Goal: Use online tool/utility: Utilize a website feature to perform a specific function

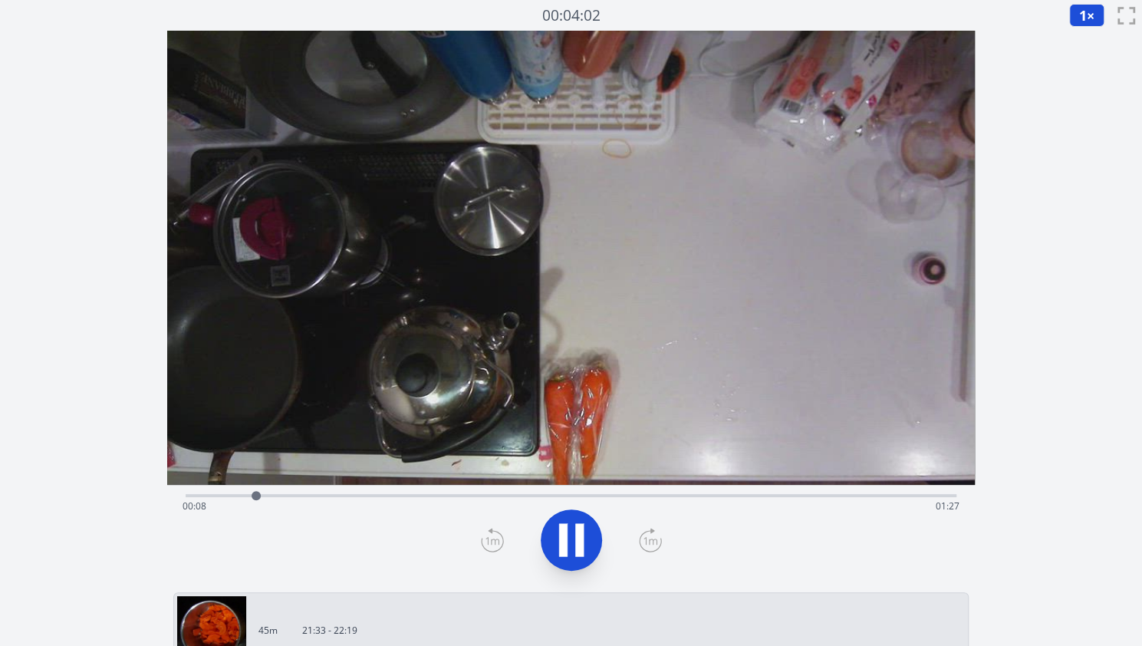
click at [546, 525] on button at bounding box center [571, 539] width 61 height 61
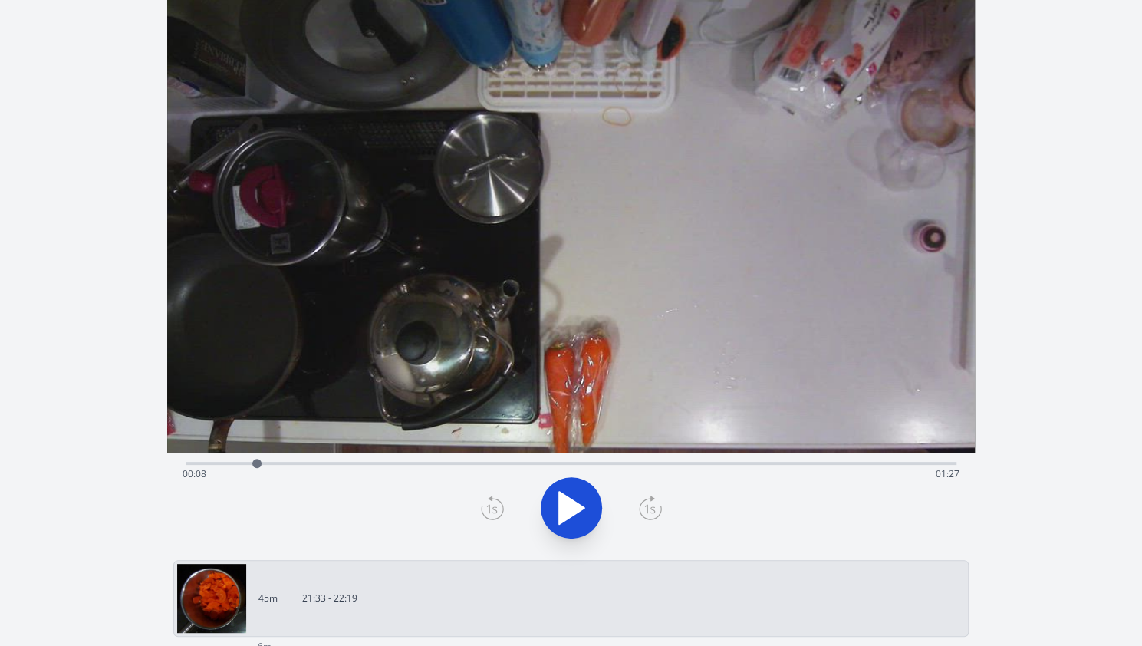
scroll to position [20, 0]
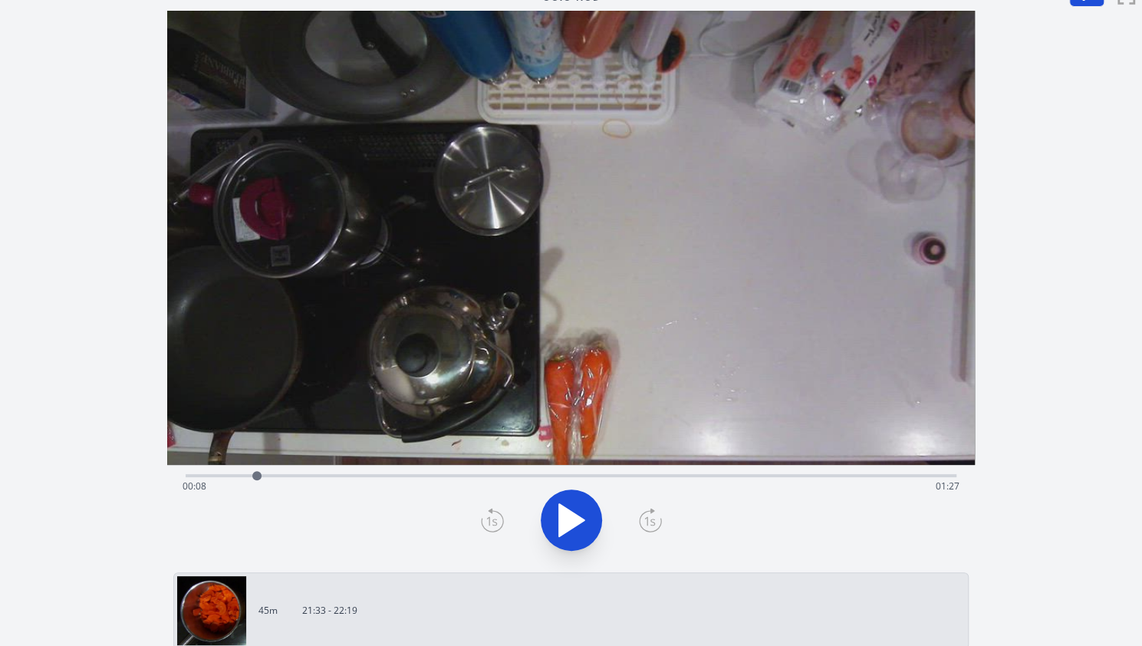
click at [296, 482] on div "Time elapsed: 00:08 Time remaining: 01:27" at bounding box center [571, 486] width 777 height 25
click at [577, 519] on icon at bounding box center [579, 520] width 8 height 33
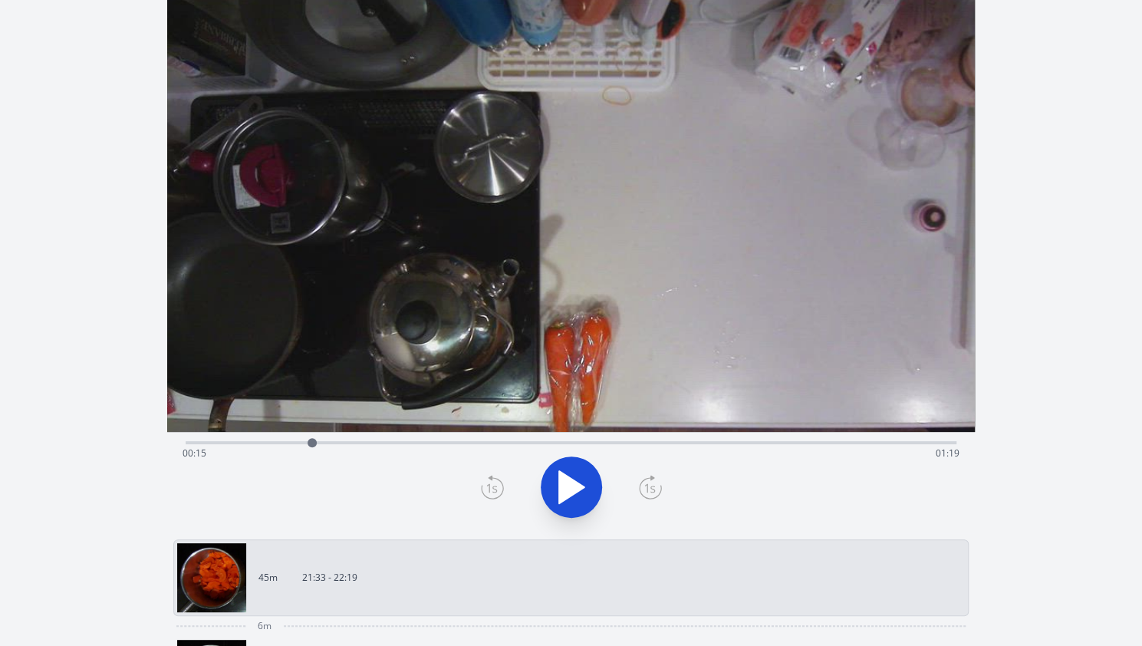
scroll to position [107, 0]
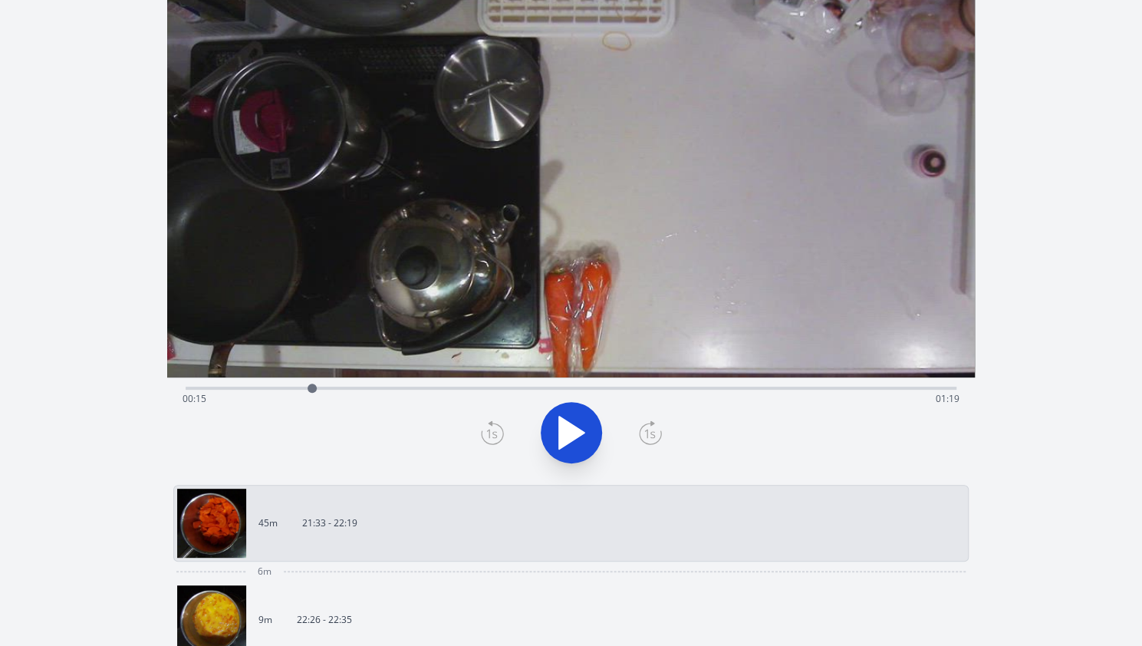
click at [352, 394] on div "Time elapsed: 00:15 Time remaining: 01:19" at bounding box center [571, 399] width 777 height 25
click at [371, 390] on div "Time elapsed: 00:20 Time remaining: 01:14" at bounding box center [571, 399] width 777 height 25
click at [392, 389] on div "Time elapsed: 00:22 Time remaining: 01:12" at bounding box center [571, 399] width 777 height 25
click at [367, 391] on div "Time elapsed: 00:25 Time remaining: 01:09" at bounding box center [571, 399] width 777 height 25
click at [583, 427] on icon at bounding box center [571, 432] width 43 height 43
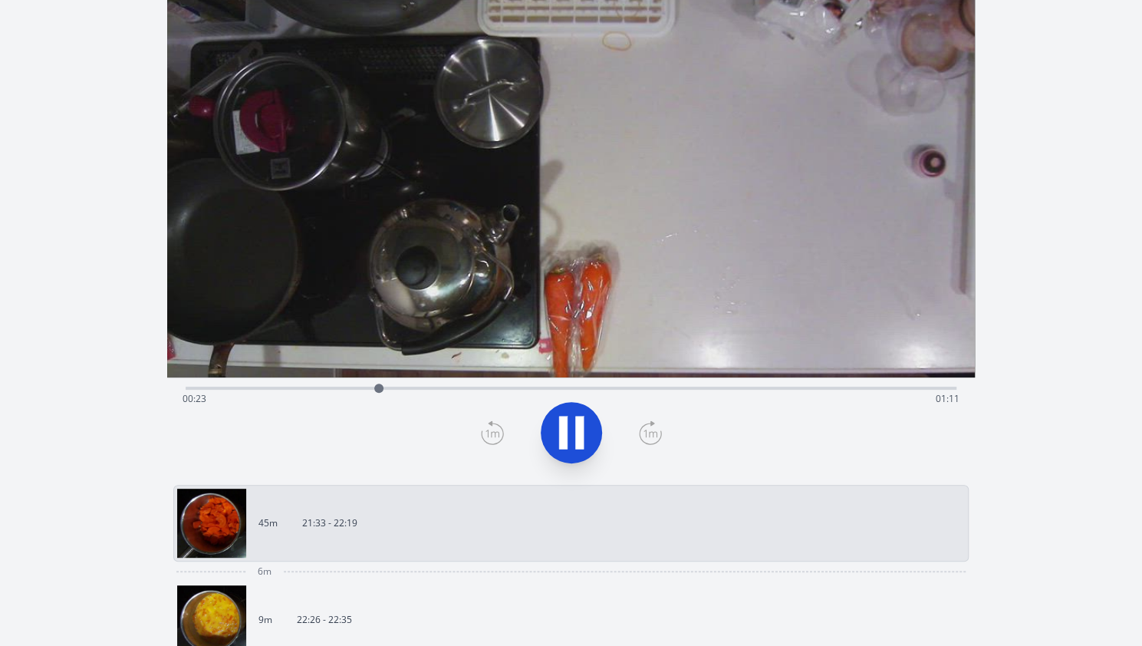
click at [583, 427] on icon at bounding box center [579, 433] width 8 height 33
click at [322, 388] on div "Time elapsed: 00:23 Time remaining: 01:11" at bounding box center [571, 399] width 777 height 25
click at [569, 427] on icon at bounding box center [571, 433] width 25 height 32
click at [574, 424] on icon at bounding box center [571, 432] width 43 height 43
click at [413, 391] on div at bounding box center [420, 388] width 23 height 23
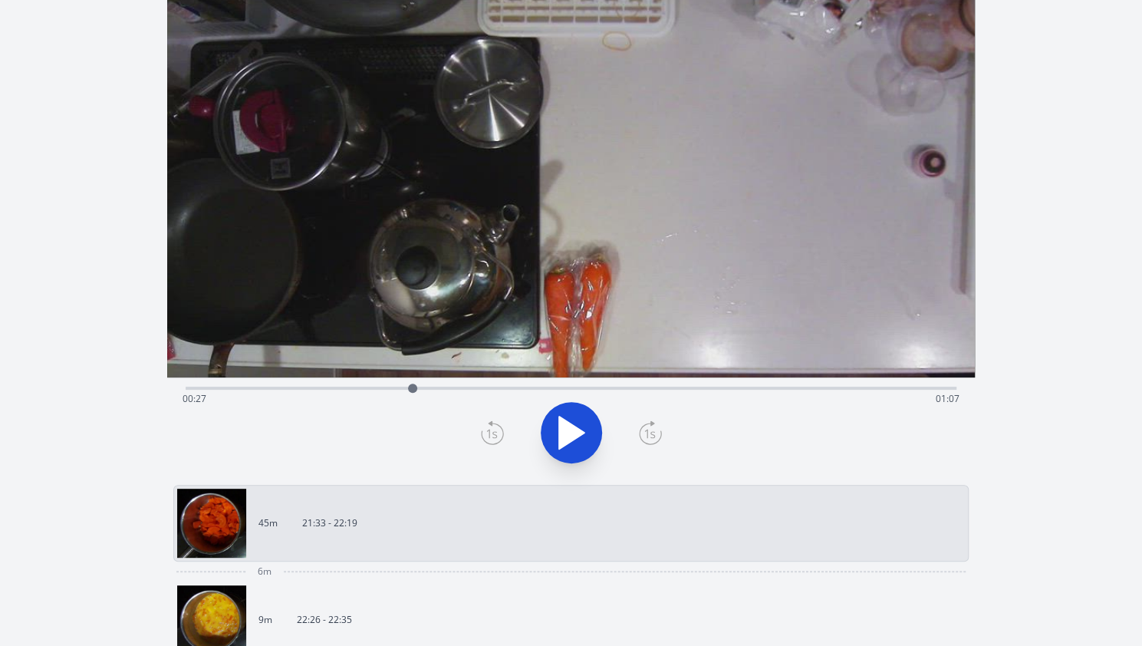
click at [639, 427] on icon at bounding box center [650, 432] width 23 height 25
click at [483, 420] on icon at bounding box center [492, 432] width 23 height 25
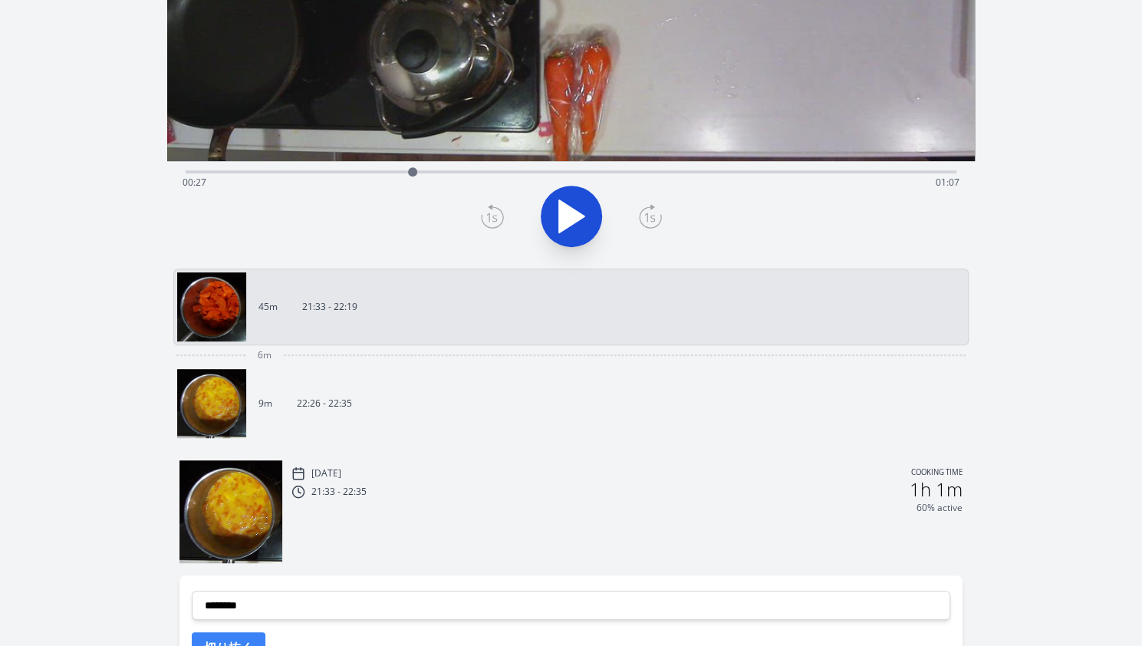
scroll to position [345, 0]
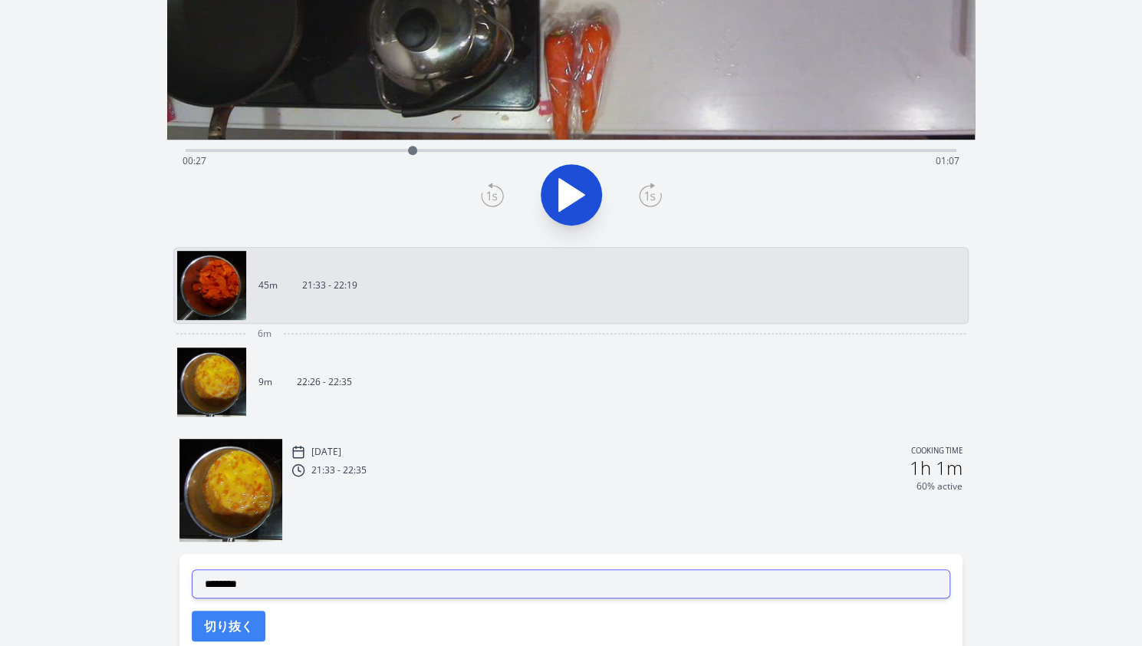
click at [313, 573] on select "**********" at bounding box center [571, 583] width 759 height 29
select select "**********"
click at [192, 569] on select "**********" at bounding box center [571, 583] width 759 height 29
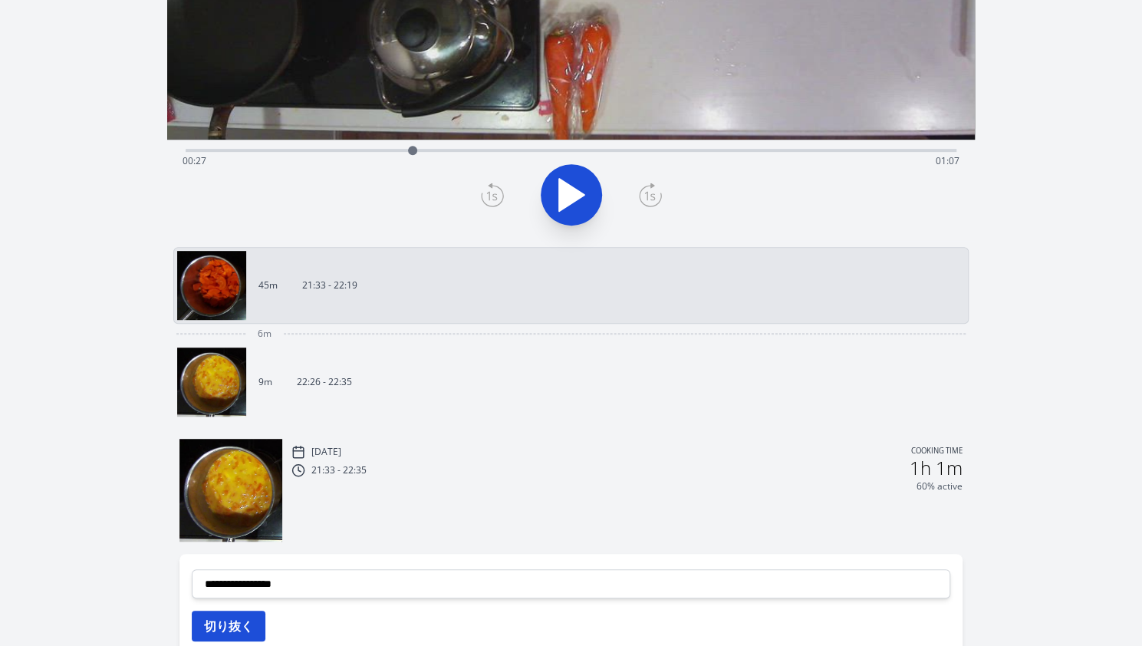
click at [228, 629] on button "切り抜く" at bounding box center [229, 626] width 74 height 31
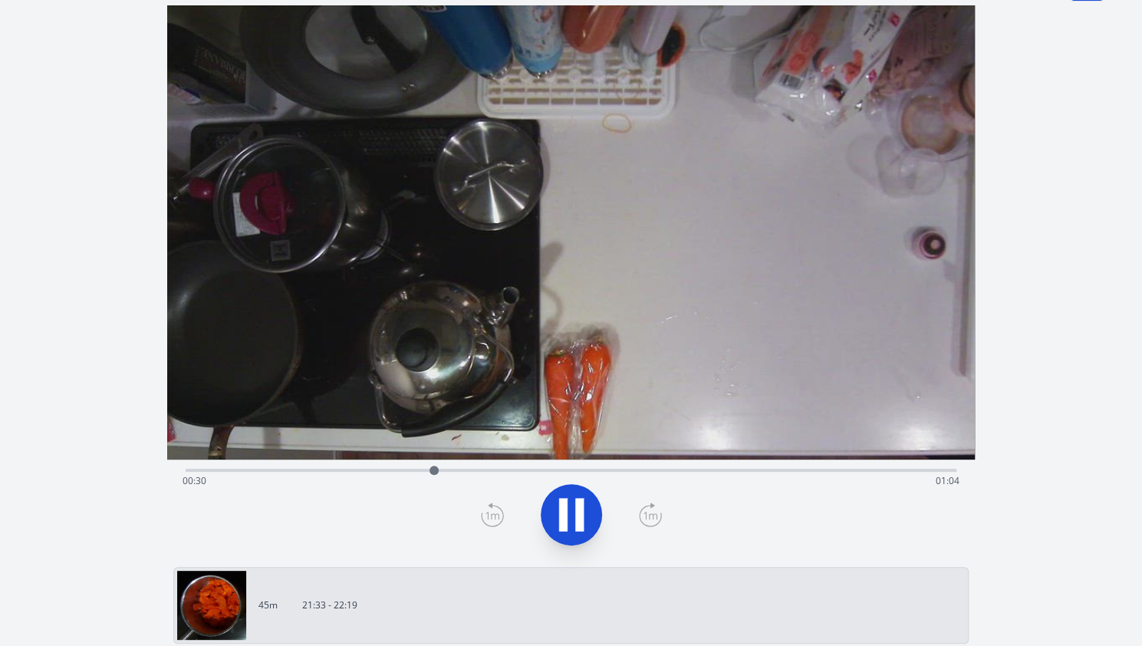
scroll to position [0, 0]
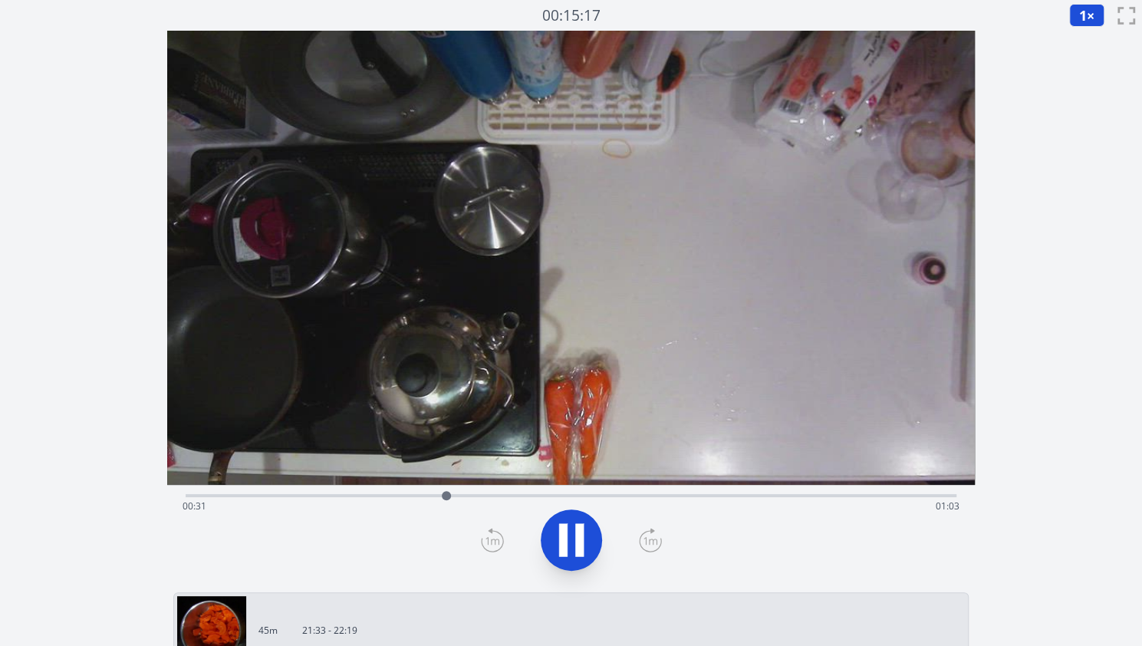
click at [712, 489] on div "Time elapsed: 00:31 Time remaining: 01:03" at bounding box center [571, 494] width 771 height 18
click at [796, 498] on div "Time elapsed: 01:05 Time remaining: 00:29" at bounding box center [571, 506] width 777 height 25
click at [838, 489] on div "Time elapsed: 01:15 Time remaining: 00:19" at bounding box center [571, 494] width 771 height 18
click at [897, 493] on div "Time elapsed: 01:20 Time remaining: 00:14" at bounding box center [571, 494] width 771 height 18
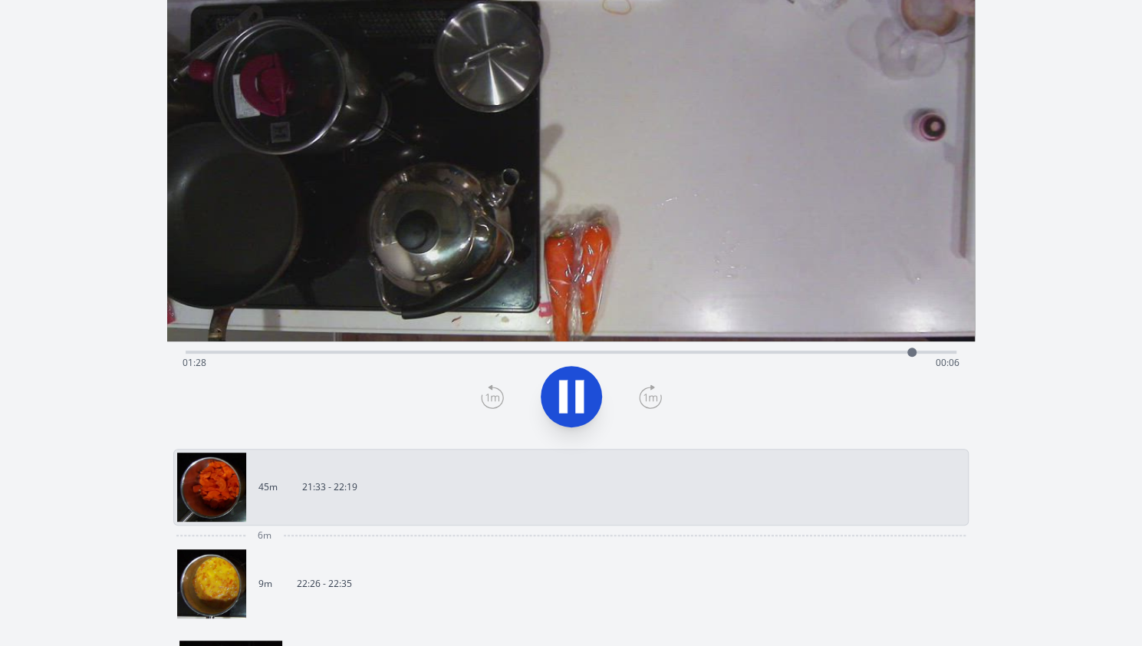
scroll to position [144, 0]
click at [618, 585] on link "9m 22:26 - 22:35" at bounding box center [565, 582] width 776 height 69
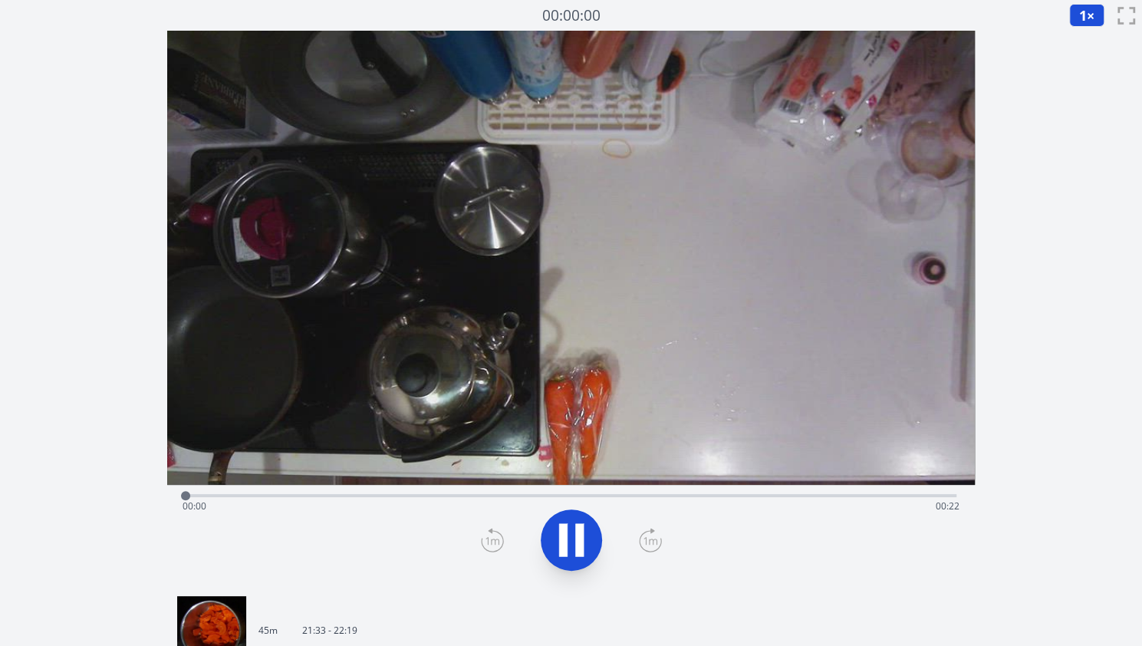
click at [229, 488] on div "Time elapsed: 00:00 Time remaining: 00:22" at bounding box center [571, 494] width 771 height 18
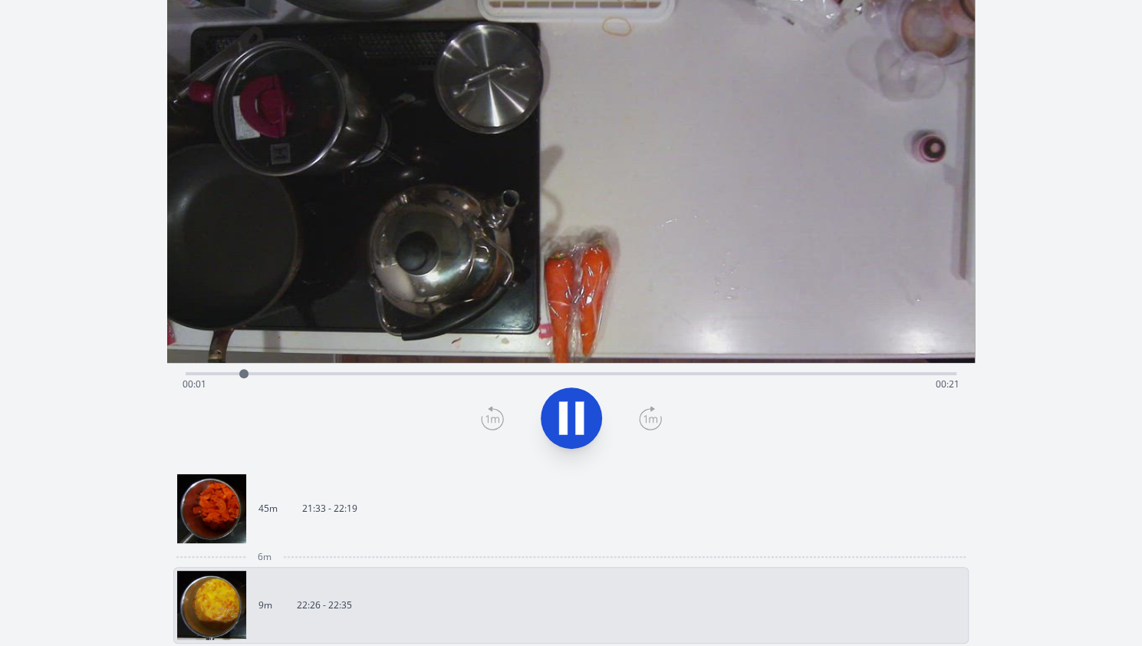
click at [238, 509] on img at bounding box center [211, 508] width 69 height 69
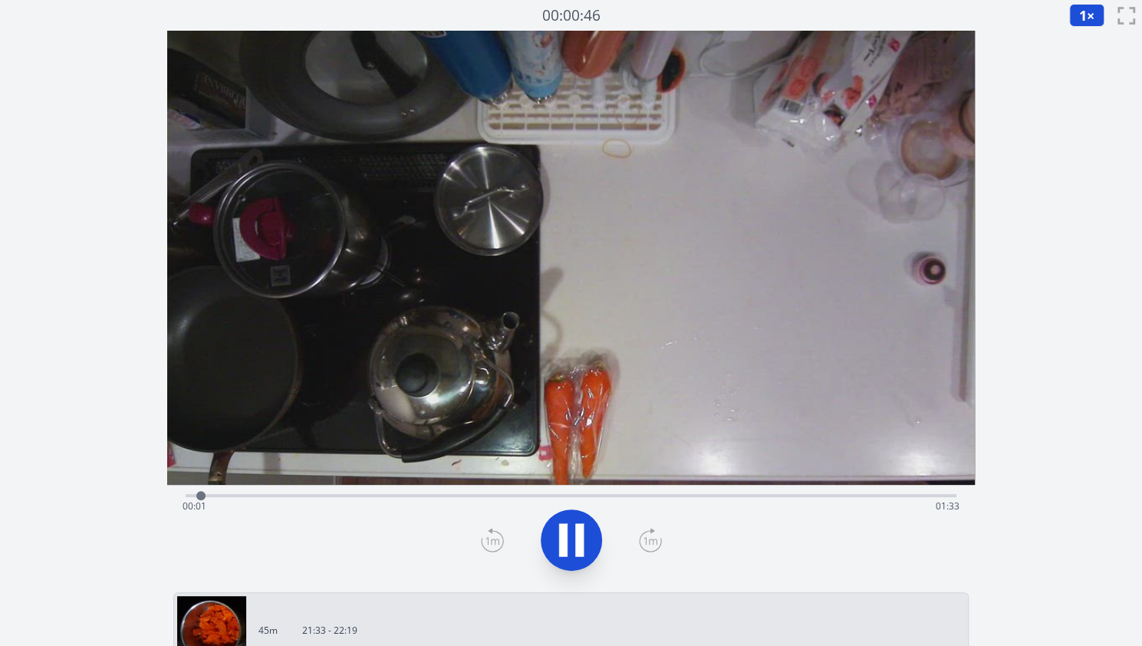
click at [944, 502] on span "01:33" at bounding box center [948, 505] width 24 height 13
click at [563, 550] on icon at bounding box center [571, 540] width 25 height 32
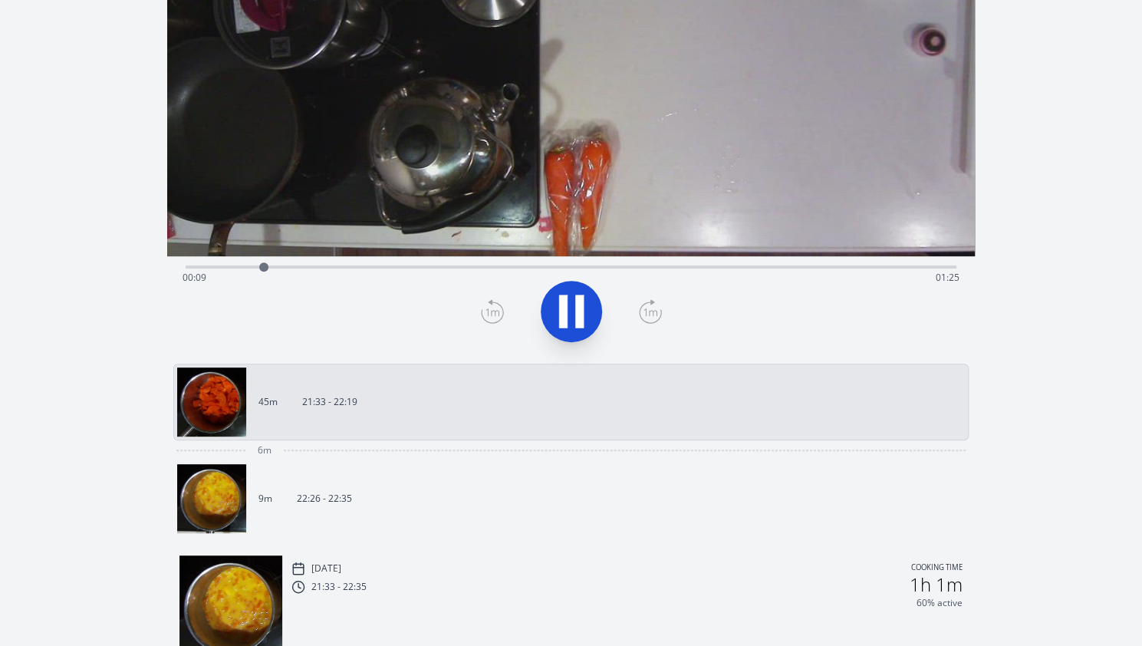
click at [356, 580] on div "21:33 - 22:35" at bounding box center [328, 587] width 75 height 14
click at [330, 508] on link "9m 22:26 - 22:35" at bounding box center [565, 498] width 776 height 69
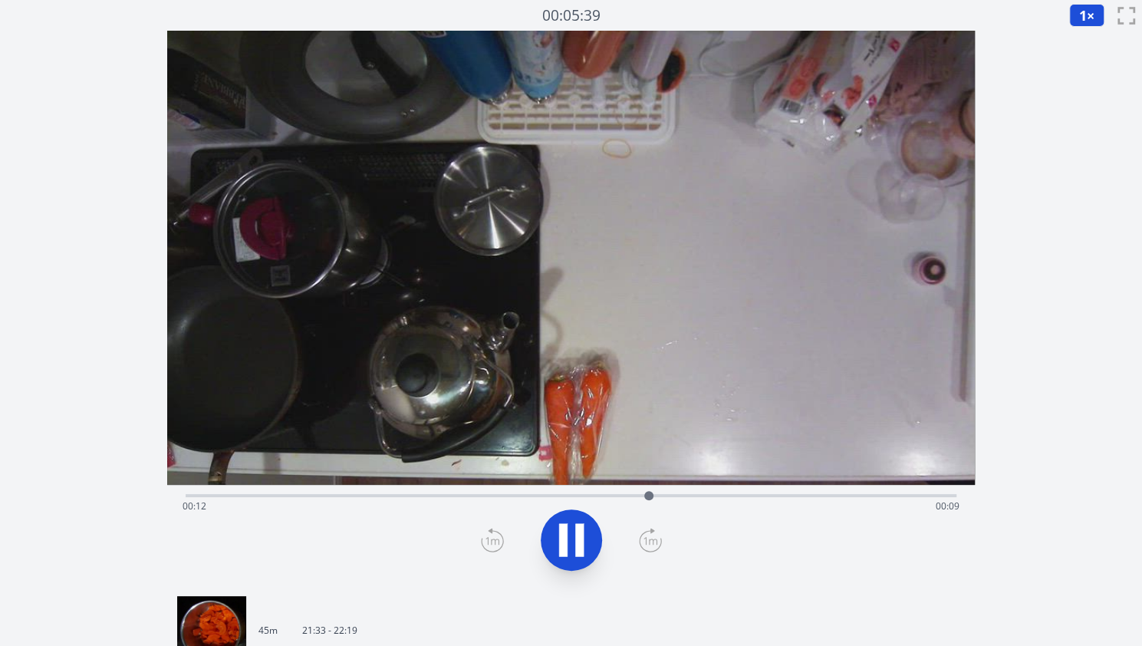
click at [566, 539] on icon at bounding box center [563, 540] width 8 height 33
click at [772, 501] on div "Time elapsed: 00:13 Time remaining: 00:09" at bounding box center [571, 506] width 777 height 25
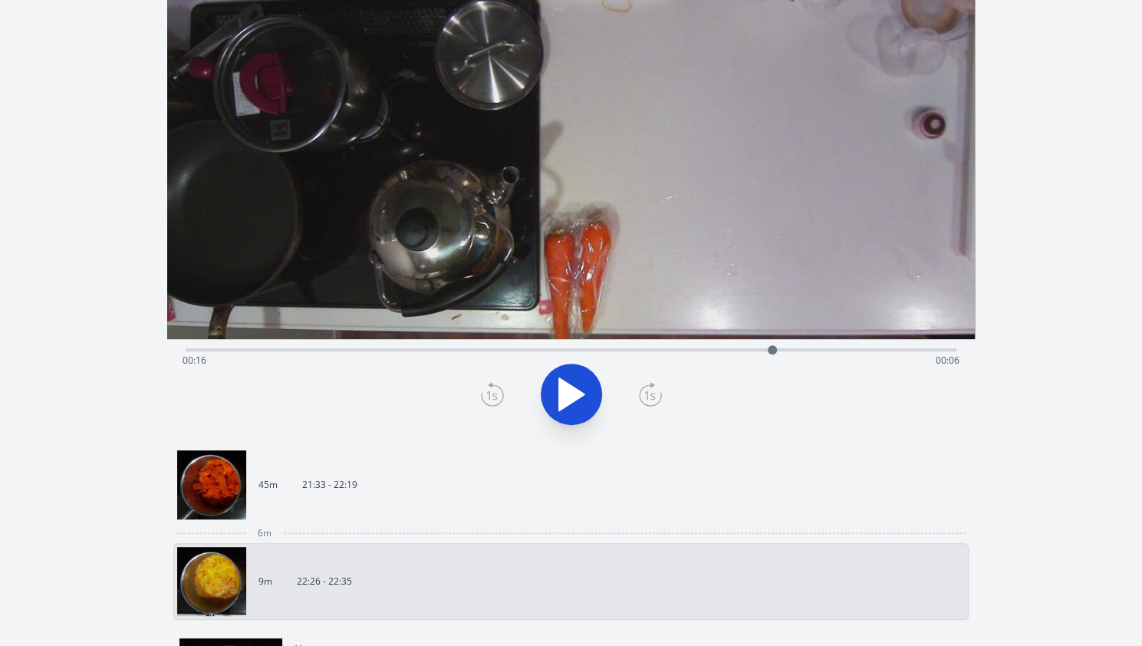
click at [400, 493] on link "45m 21:33 - 22:19" at bounding box center [565, 484] width 776 height 69
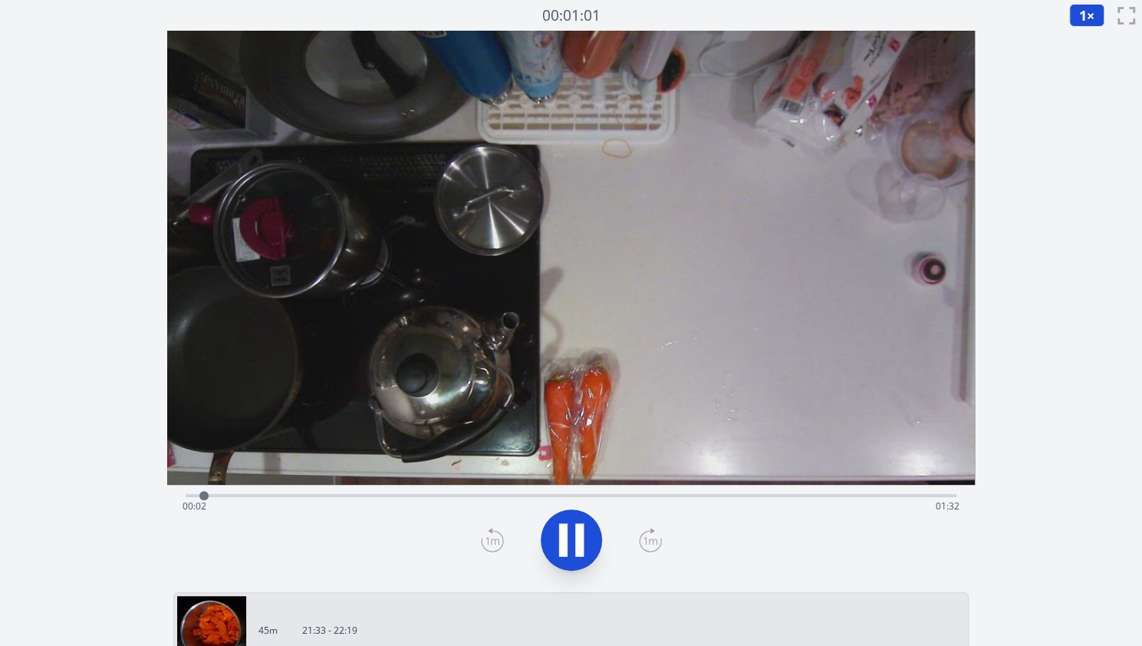
click at [364, 492] on div "Time elapsed: 00:02 Time remaining: 01:32" at bounding box center [571, 494] width 771 height 18
click at [585, 545] on icon at bounding box center [571, 540] width 43 height 43
click at [414, 492] on div "Time elapsed: 00:26 Time remaining: 01:08" at bounding box center [571, 494] width 771 height 18
click at [568, 533] on icon at bounding box center [571, 540] width 43 height 43
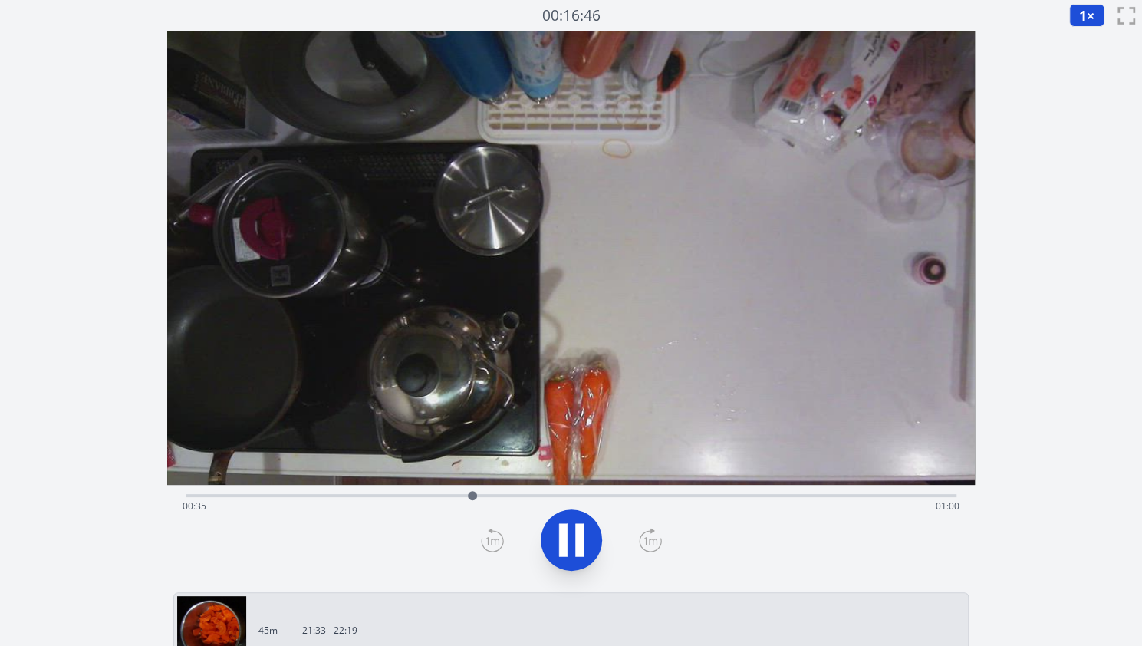
click at [574, 521] on icon at bounding box center [571, 540] width 43 height 43
click at [469, 496] on div at bounding box center [474, 495] width 23 height 23
click at [545, 496] on div "Time elapsed: 00:34 Time remaining: 01:00" at bounding box center [571, 506] width 777 height 25
click at [590, 498] on div "Time elapsed: 00:43 Time remaining: 00:51" at bounding box center [571, 506] width 777 height 25
click at [631, 498] on div "Time elapsed: 00:49 Time remaining: 00:45" at bounding box center [571, 506] width 777 height 25
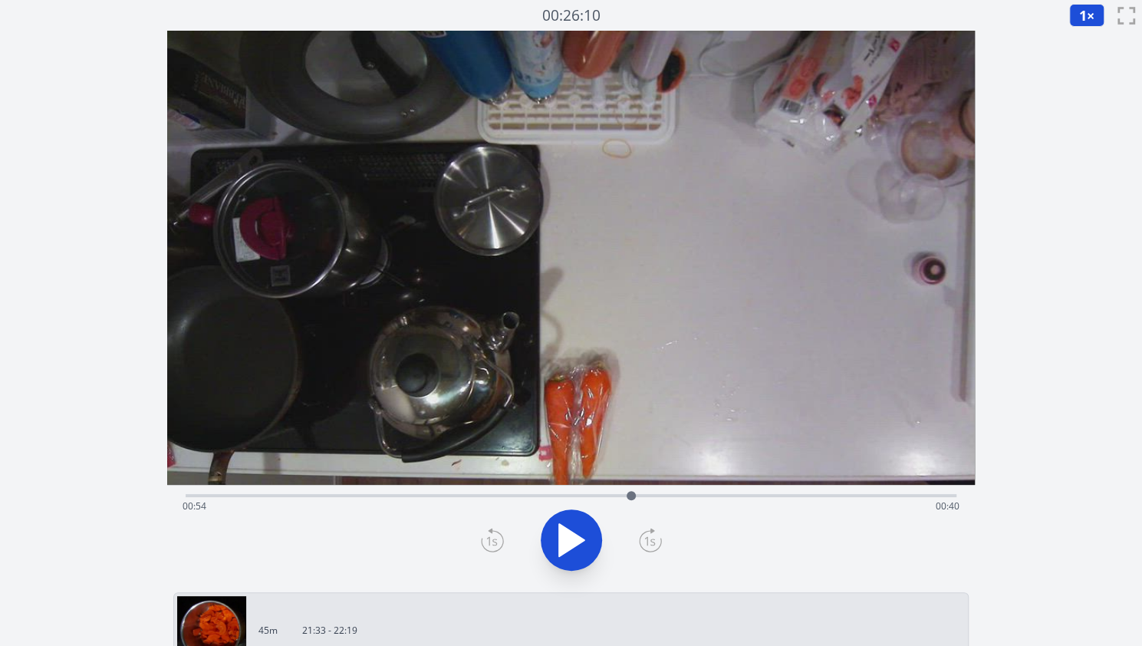
click at [706, 496] on div "Time elapsed: 00:54 Time remaining: 00:40" at bounding box center [571, 506] width 777 height 25
click at [777, 492] on div "Time elapsed: 01:03 Time remaining: 00:31" at bounding box center [571, 494] width 771 height 18
click at [882, 494] on div "Time elapsed: 01:12 Time remaining: 00:22" at bounding box center [571, 506] width 777 height 25
click at [485, 492] on div "Time elapsed: 01:25 Time remaining: 00:10" at bounding box center [571, 494] width 771 height 18
click at [945, 497] on div "Time elapsed: 00:36 Time remaining: 00:58" at bounding box center [571, 506] width 777 height 25
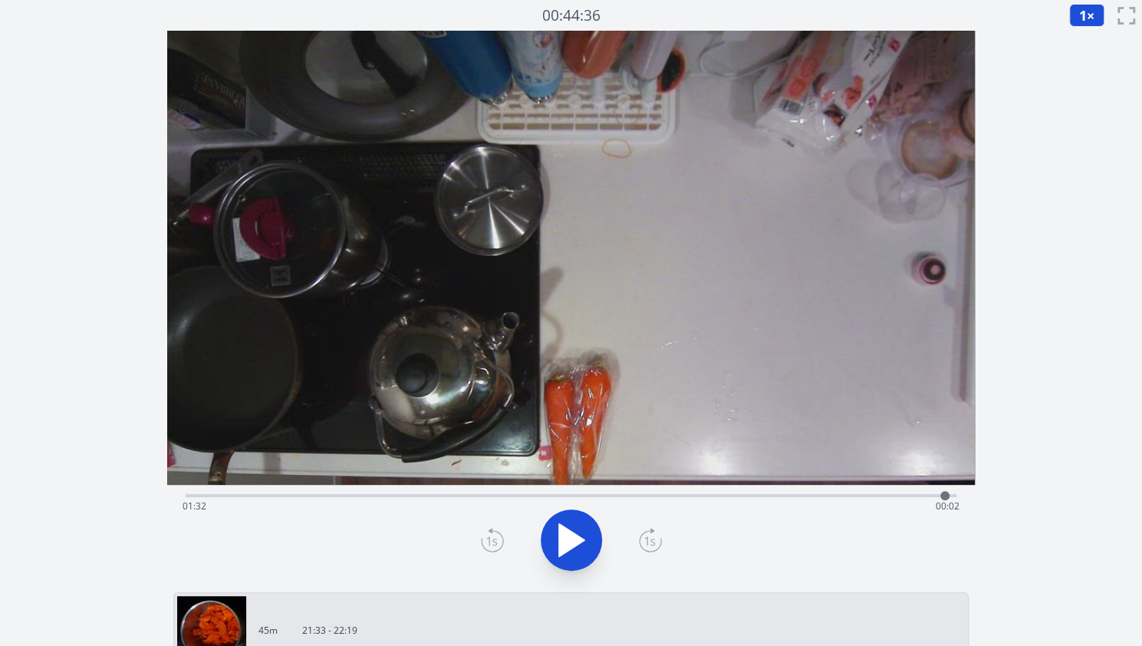
click at [367, 495] on div "Time elapsed: 01:32 Time remaining: 00:02" at bounding box center [571, 506] width 777 height 25
click at [387, 493] on div "Time elapsed: 00:22 Time remaining: 01:13" at bounding box center [571, 494] width 771 height 18
click at [412, 492] on div "Time elapsed: 00:24 Time remaining: 01:10" at bounding box center [571, 494] width 771 height 18
click at [417, 492] on div at bounding box center [411, 495] width 23 height 23
click at [434, 495] on div "Time elapsed: 00:28 Time remaining: 01:06" at bounding box center [571, 506] width 777 height 25
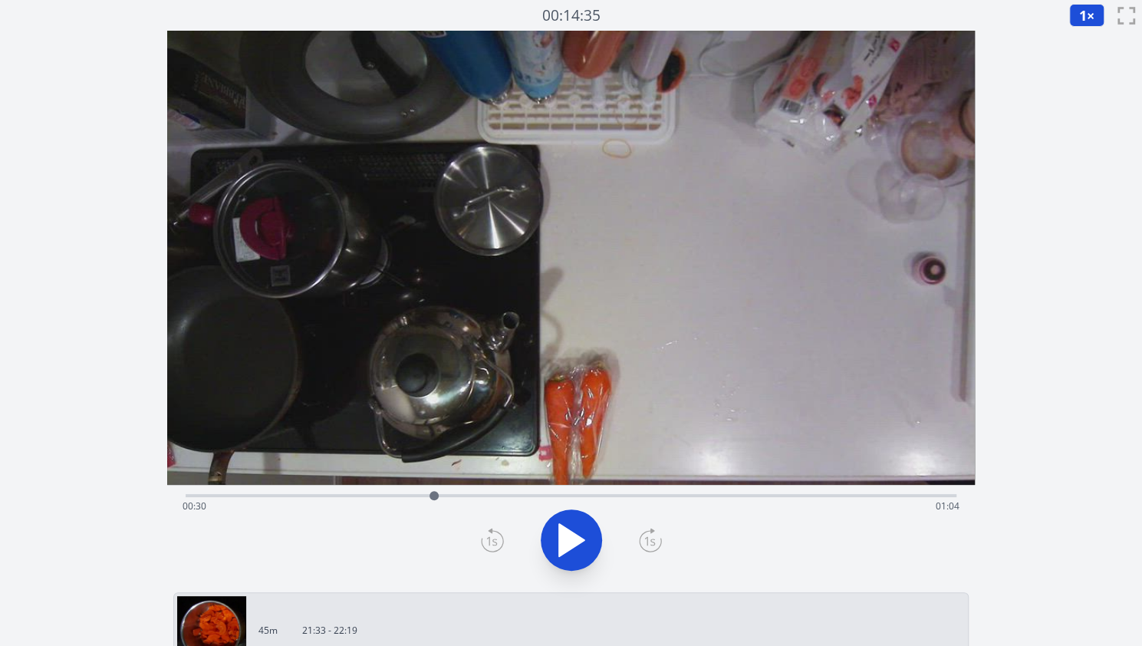
click at [465, 493] on div "Time elapsed: 00:30 Time remaining: 01:04" at bounding box center [571, 494] width 771 height 18
click at [497, 493] on div "Time elapsed: 00:34 Time remaining: 01:01" at bounding box center [571, 494] width 771 height 18
click at [542, 498] on div "Time elapsed: 00:38 Time remaining: 00:57" at bounding box center [571, 506] width 777 height 25
click at [571, 498] on div "Time elapsed: 00:43 Time remaining: 00:51" at bounding box center [571, 506] width 777 height 25
click at [608, 491] on div "Time elapsed: 00:47 Time remaining: 00:48" at bounding box center [571, 494] width 771 height 18
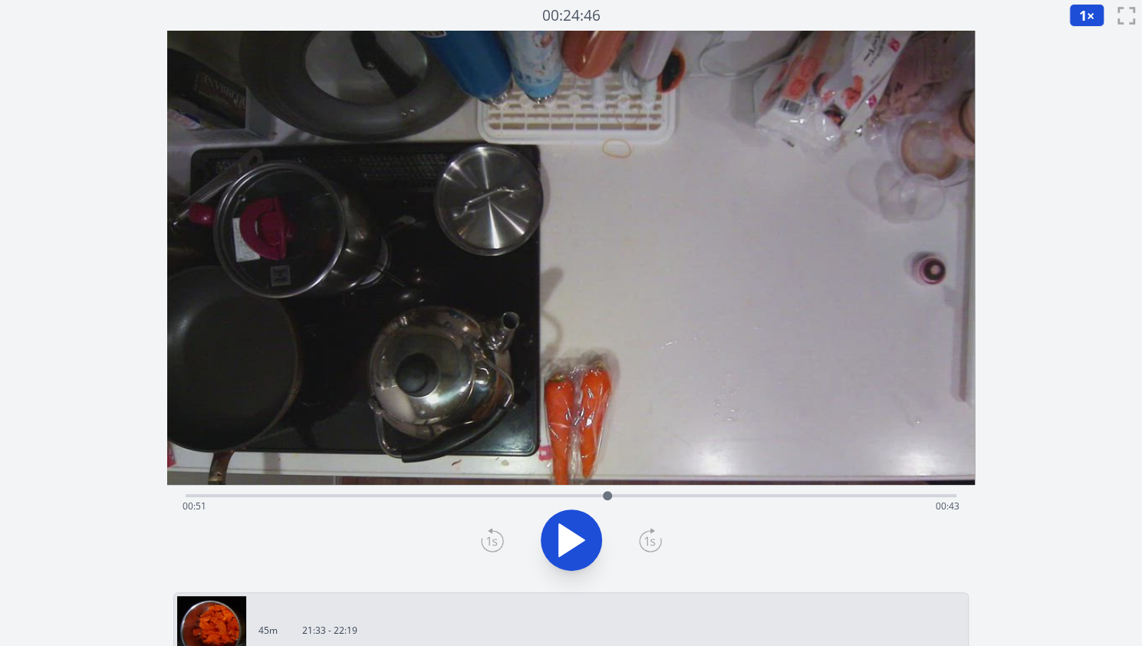
click at [631, 491] on div "Time elapsed: 00:51 Time remaining: 00:43" at bounding box center [571, 494] width 771 height 18
click at [379, 489] on div "Time elapsed: 00:54 Time remaining: 00:40" at bounding box center [571, 494] width 771 height 18
click at [405, 493] on div "Time elapsed: 00:23 Time remaining: 01:11" at bounding box center [571, 494] width 771 height 18
click at [428, 495] on div "Time elapsed: 00:26 Time remaining: 01:08" at bounding box center [571, 506] width 777 height 25
click at [454, 495] on div "Time elapsed: 00:29 Time remaining: 01:05" at bounding box center [571, 506] width 777 height 25
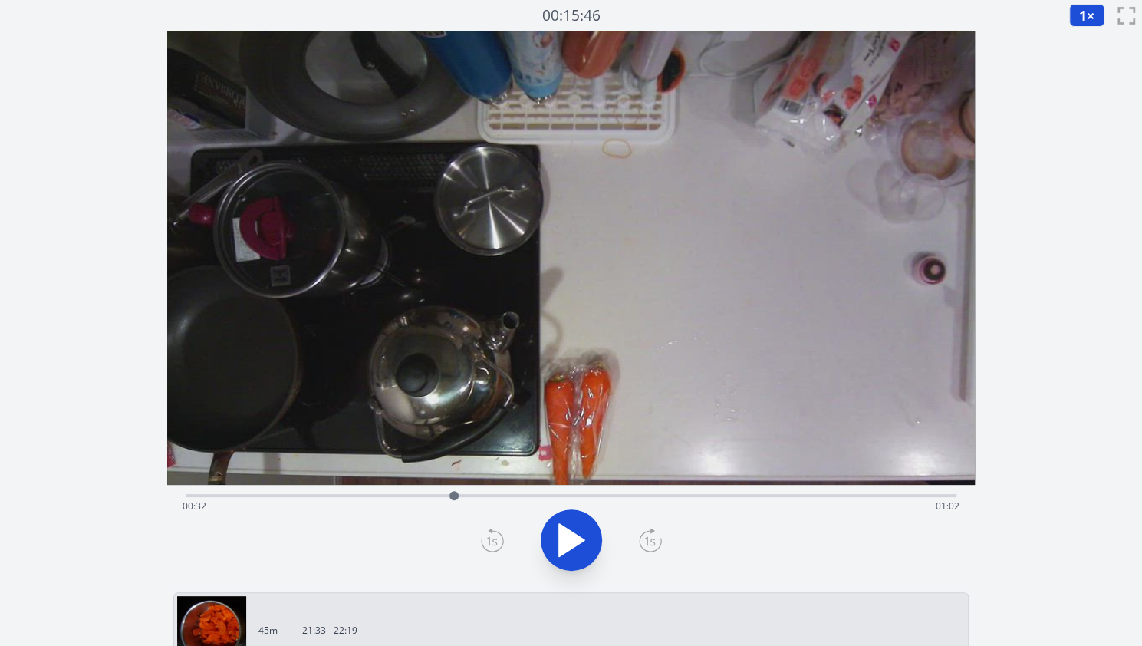
click at [221, 495] on div "Time elapsed: 00:32 Time remaining: 01:02" at bounding box center [571, 506] width 777 height 25
click at [573, 549] on icon at bounding box center [571, 540] width 43 height 43
click at [560, 537] on icon at bounding box center [563, 540] width 8 height 33
click at [560, 537] on icon at bounding box center [571, 540] width 25 height 32
click at [256, 493] on div "Time elapsed: 00:18 Time remaining: 01:16" at bounding box center [571, 494] width 771 height 18
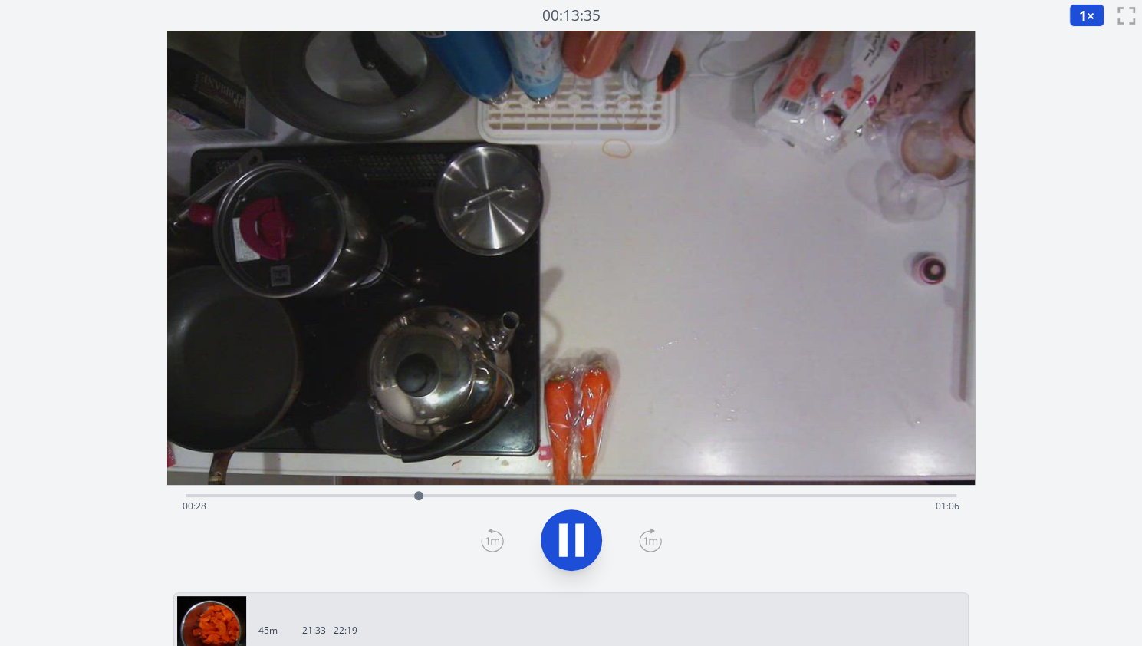
click at [558, 538] on icon at bounding box center [571, 540] width 43 height 43
click at [562, 547] on icon at bounding box center [571, 540] width 25 height 32
click at [562, 547] on icon at bounding box center [563, 540] width 8 height 33
click at [457, 489] on div at bounding box center [464, 495] width 23 height 23
click at [649, 546] on icon at bounding box center [650, 540] width 23 height 25
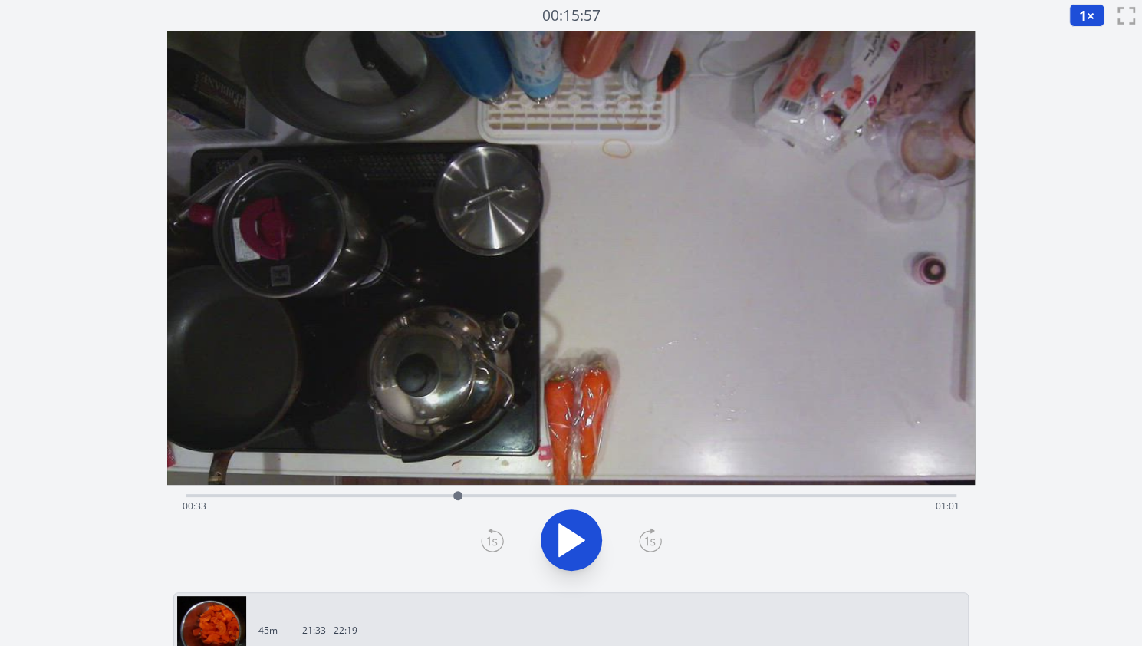
click at [649, 546] on icon at bounding box center [650, 540] width 23 height 25
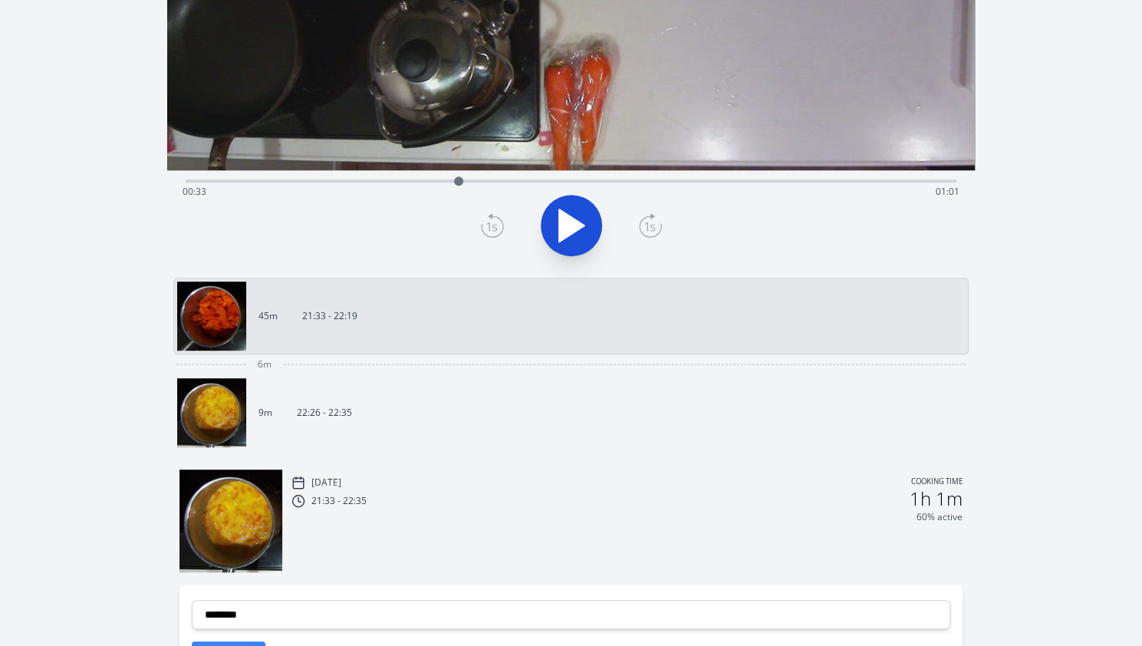
scroll to position [507, 0]
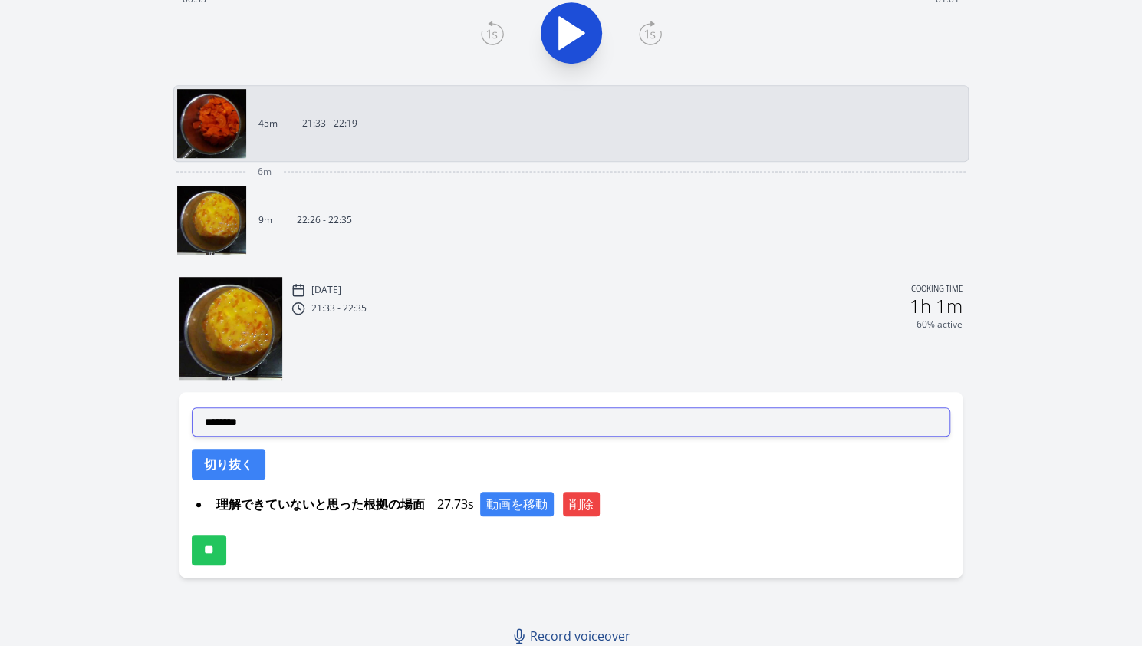
click at [325, 417] on select "**********" at bounding box center [571, 421] width 759 height 29
select select "**********"
click at [192, 407] on select "**********" at bounding box center [571, 421] width 759 height 29
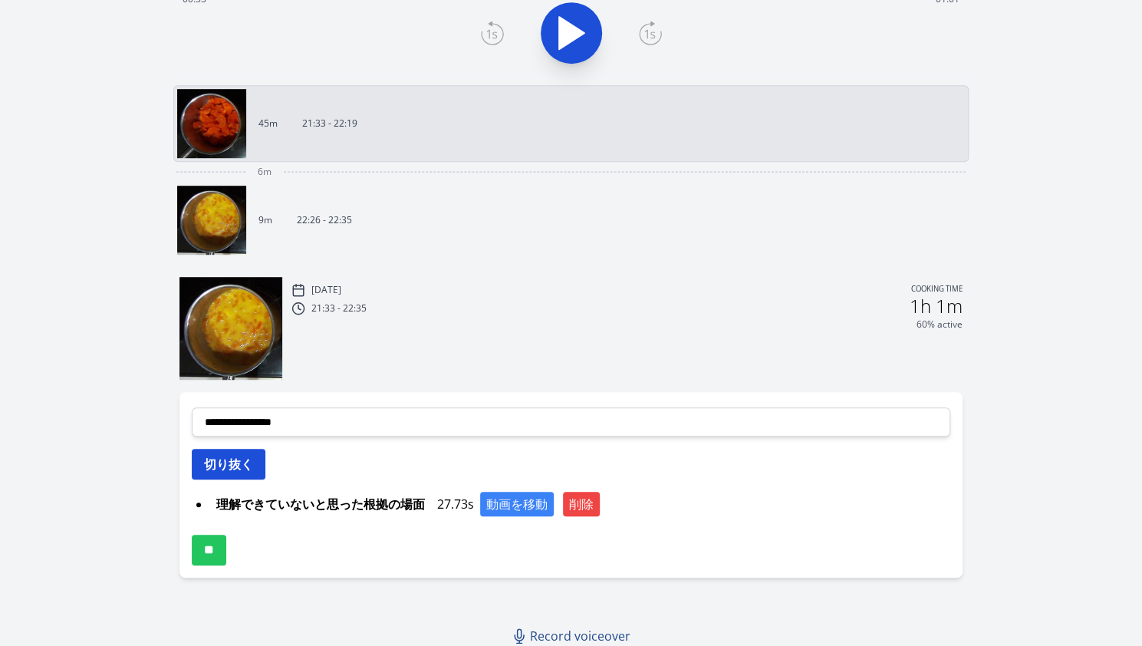
click at [221, 466] on button "切り抜く" at bounding box center [229, 464] width 74 height 31
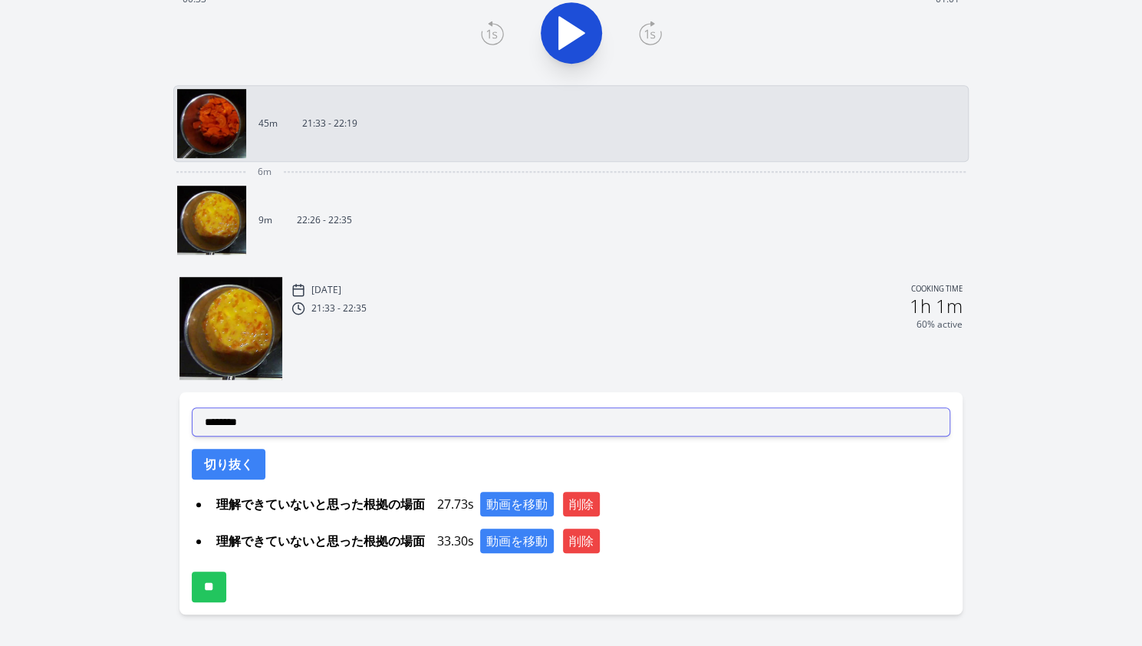
click at [262, 426] on select "**********" at bounding box center [571, 421] width 759 height 29
select select "**********"
click at [192, 407] on select "**********" at bounding box center [571, 421] width 759 height 29
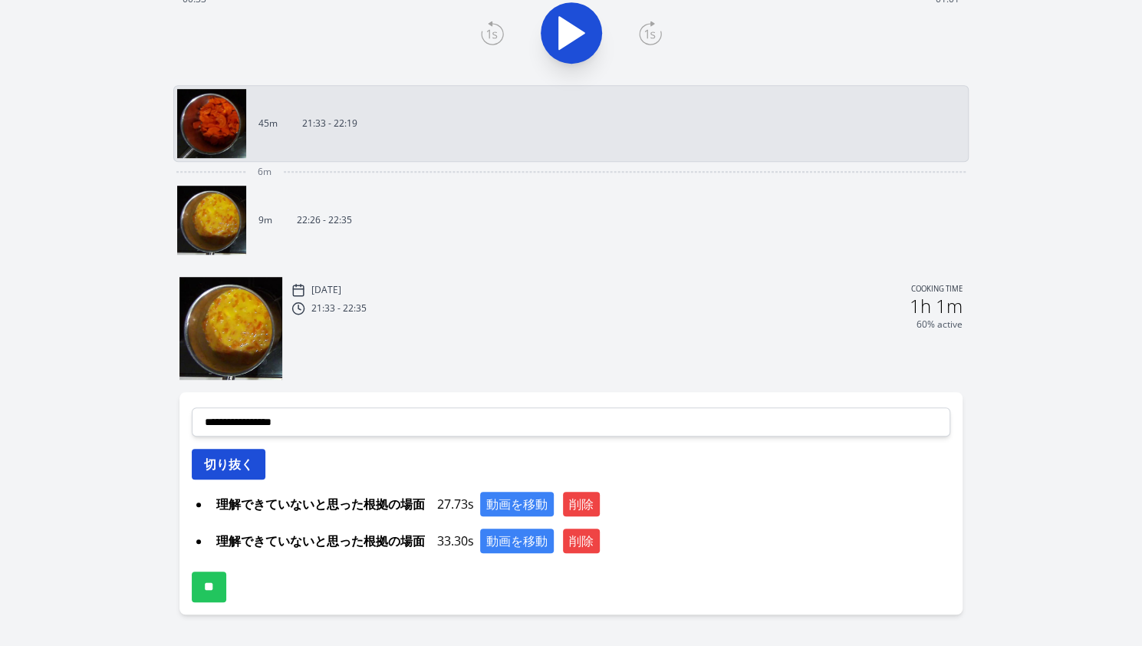
click at [235, 455] on button "切り抜く" at bounding box center [229, 464] width 74 height 31
select select
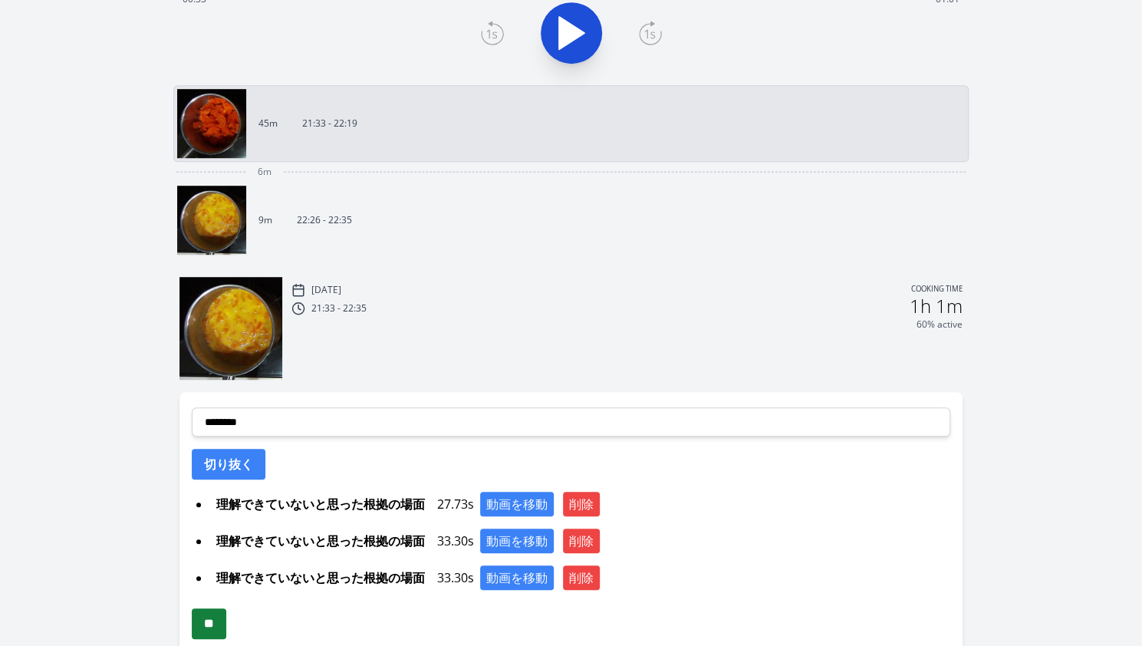
click at [218, 614] on input "**" at bounding box center [209, 623] width 35 height 31
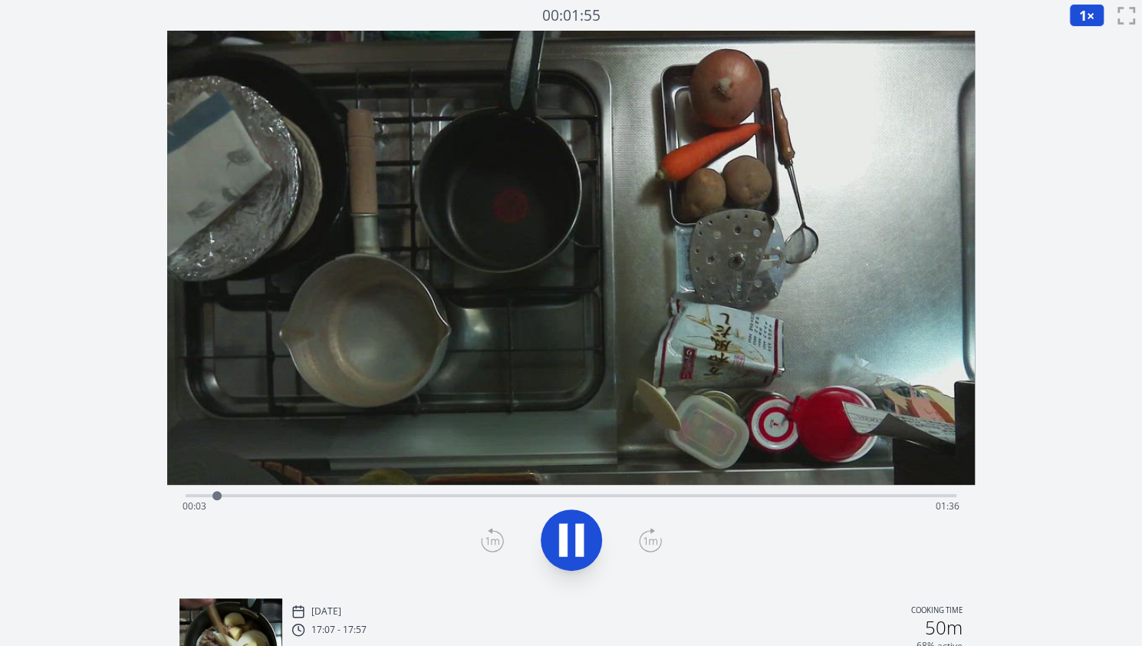
click at [564, 539] on icon at bounding box center [563, 540] width 8 height 33
click at [481, 539] on icon at bounding box center [492, 540] width 23 height 25
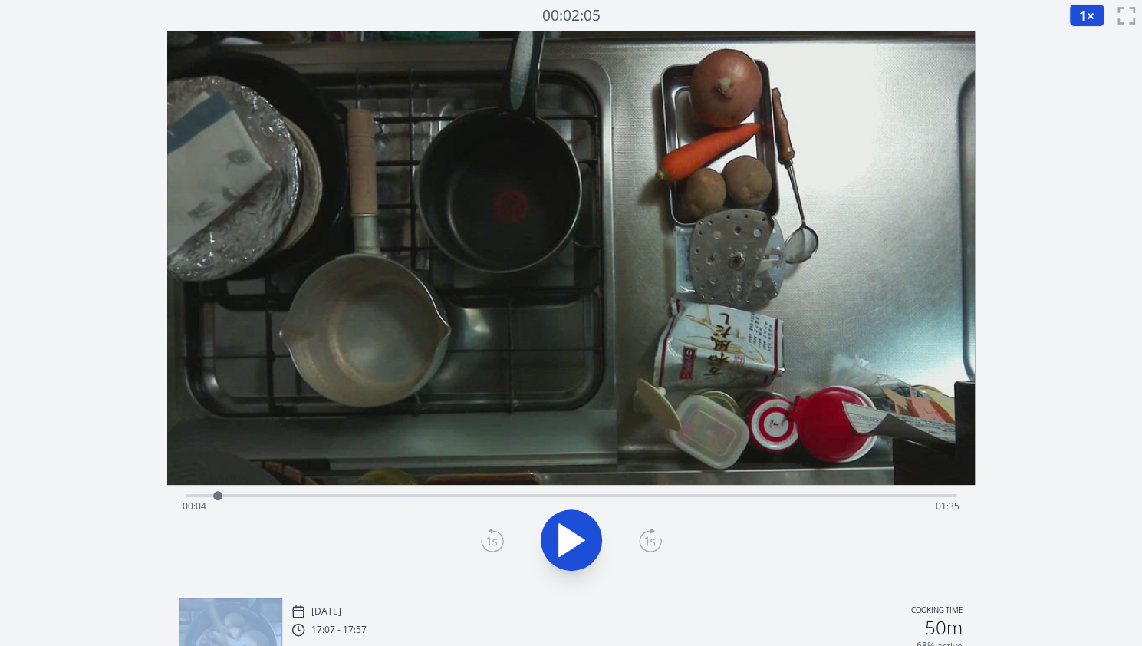
click at [481, 539] on icon at bounding box center [492, 540] width 23 height 25
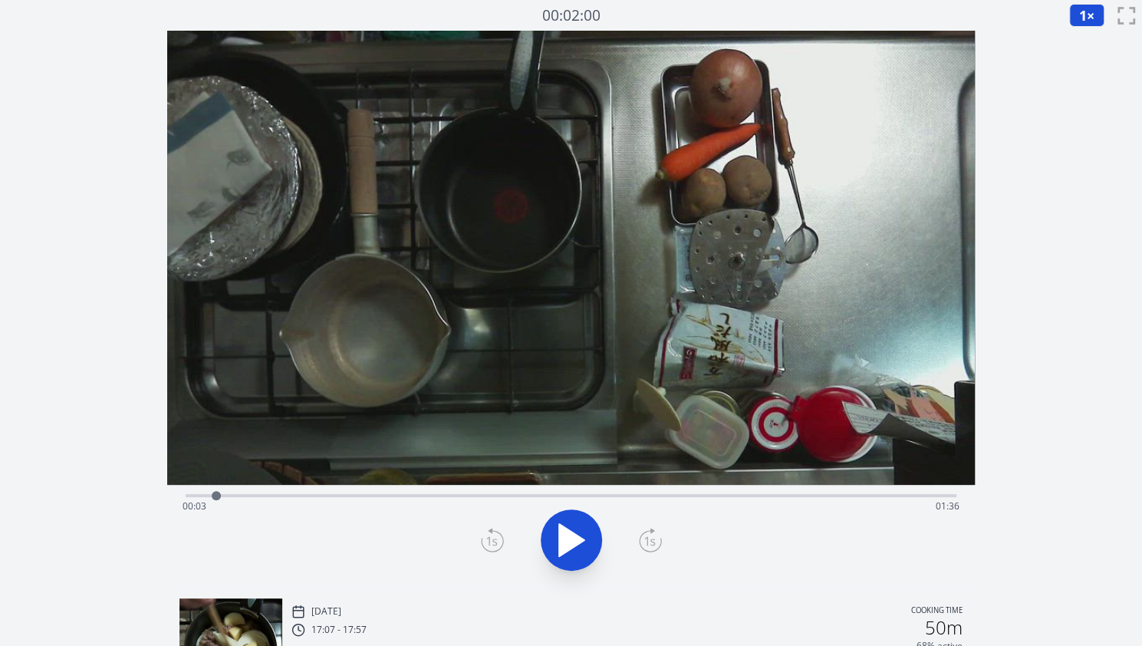
click at [481, 539] on icon at bounding box center [492, 540] width 23 height 25
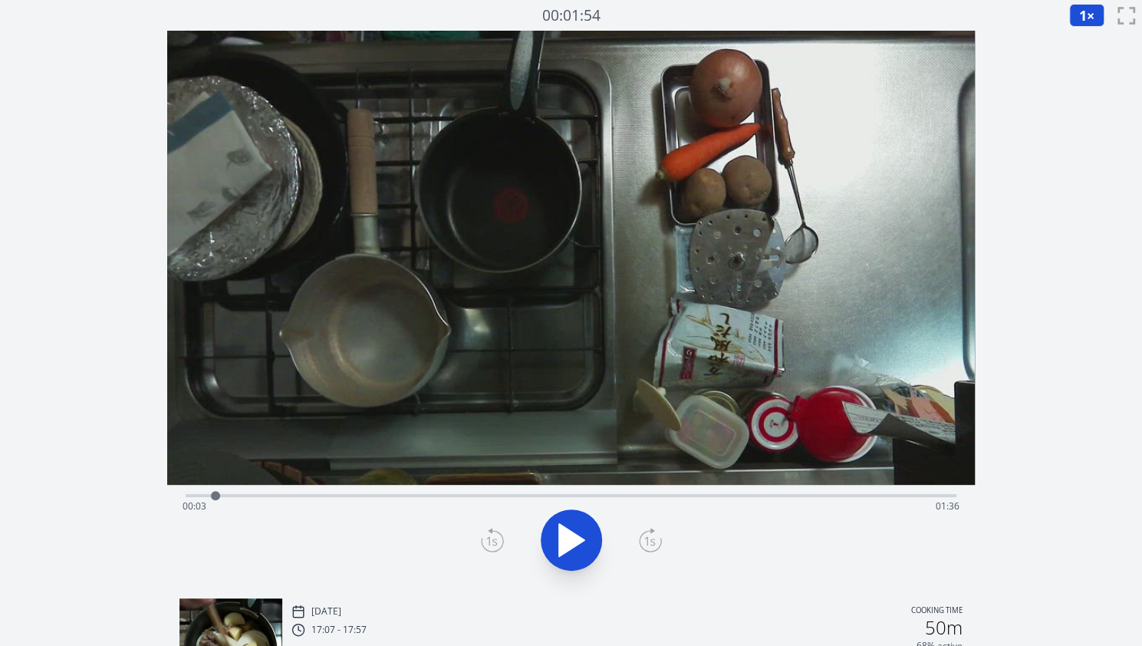
click at [481, 539] on icon at bounding box center [492, 540] width 23 height 25
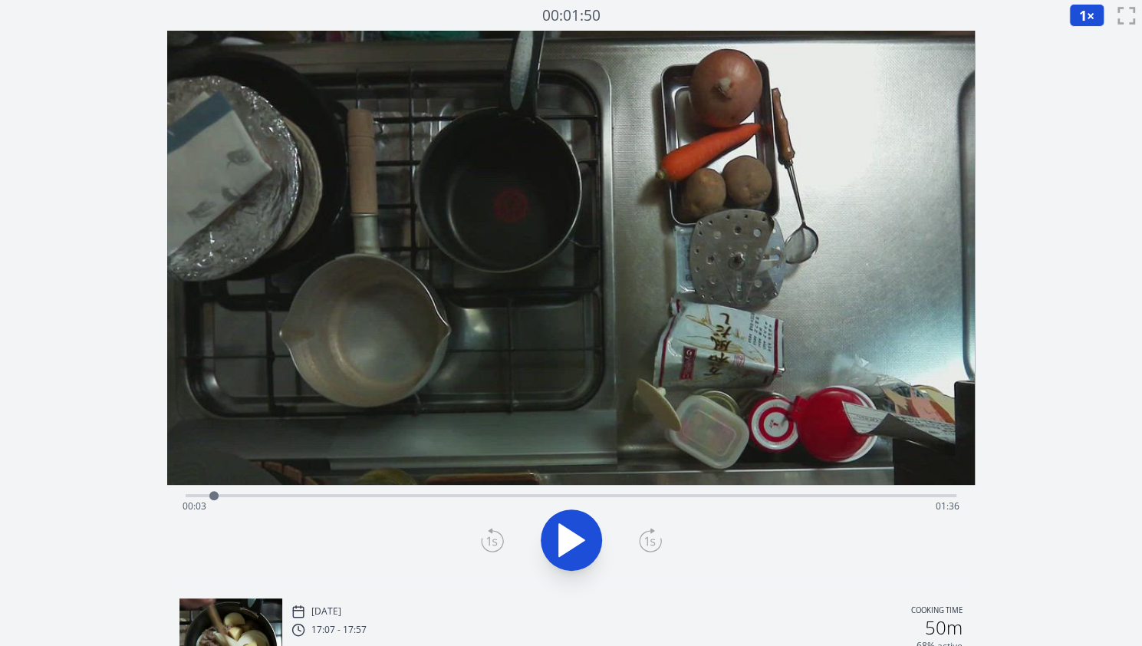
click at [481, 539] on icon at bounding box center [492, 540] width 23 height 25
click at [652, 536] on icon at bounding box center [650, 540] width 23 height 25
click at [649, 536] on icon at bounding box center [650, 540] width 23 height 25
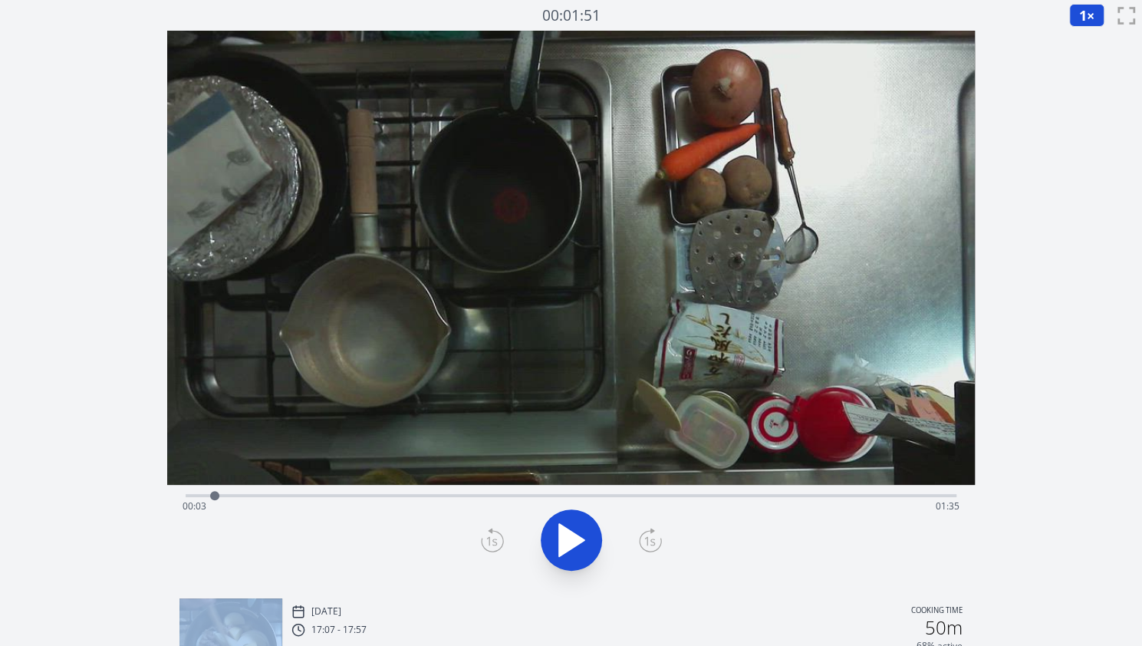
click at [649, 536] on icon at bounding box center [650, 540] width 23 height 25
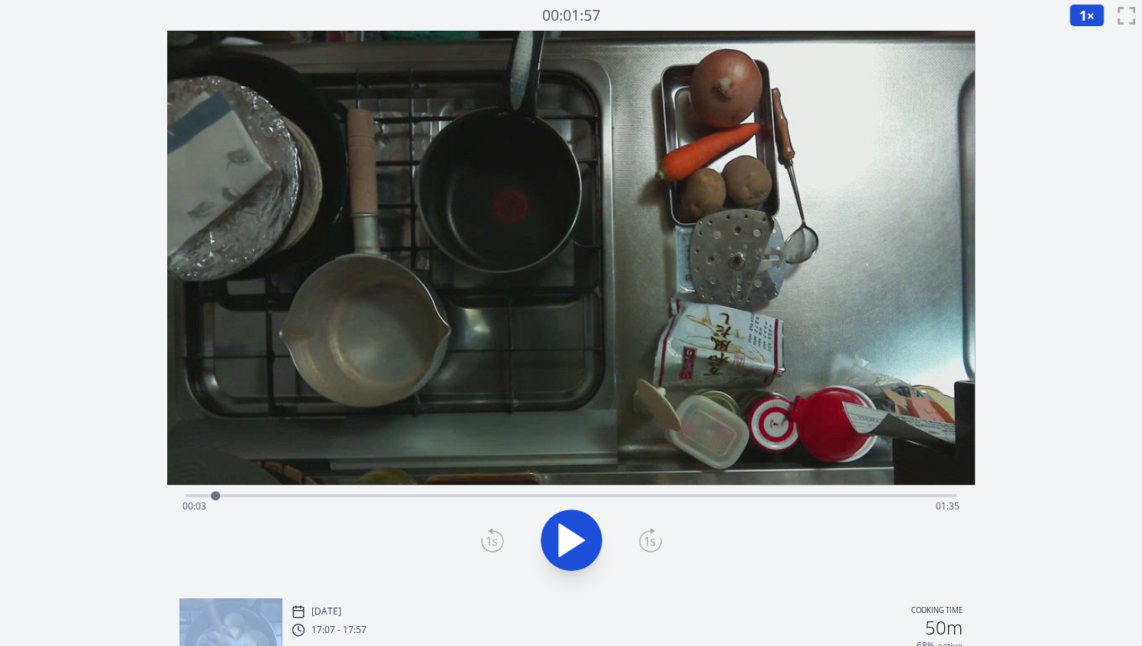
click at [649, 536] on icon at bounding box center [650, 540] width 23 height 25
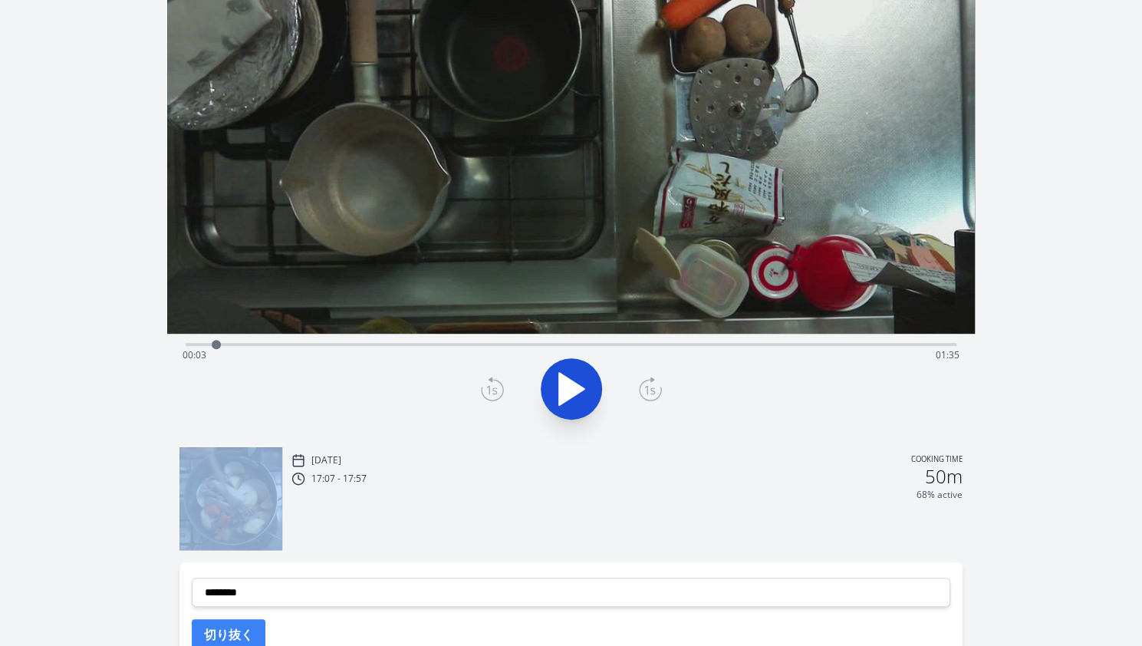
scroll to position [152, 0]
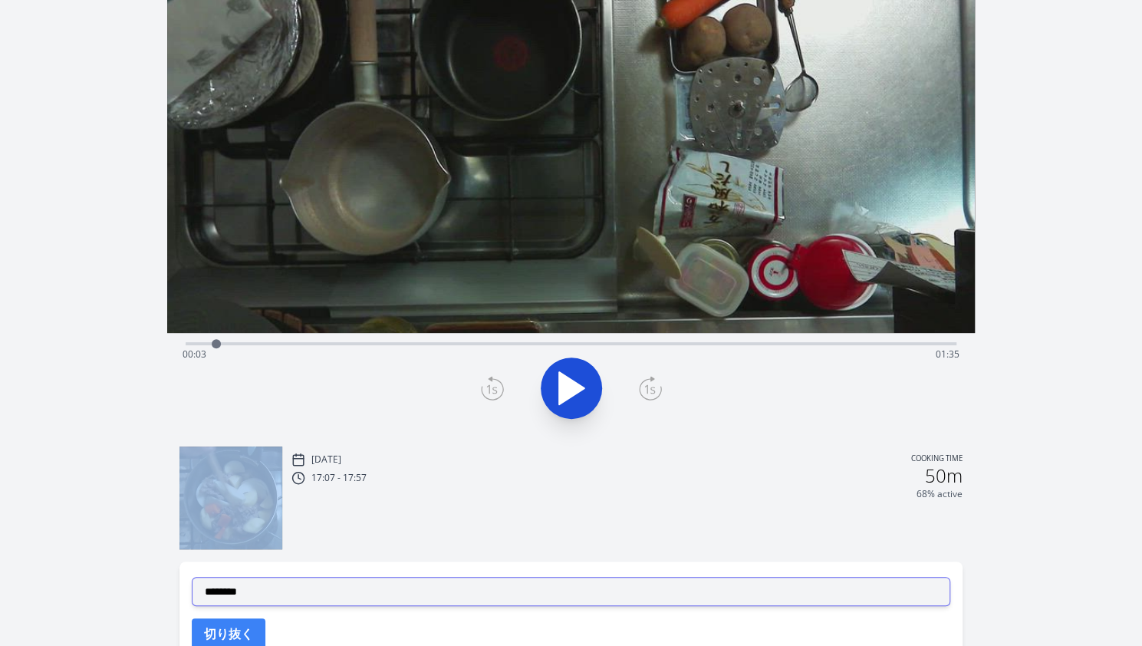
click at [394, 590] on select "**********" at bounding box center [571, 591] width 759 height 29
select select "**********"
click at [192, 577] on select "**********" at bounding box center [571, 591] width 759 height 29
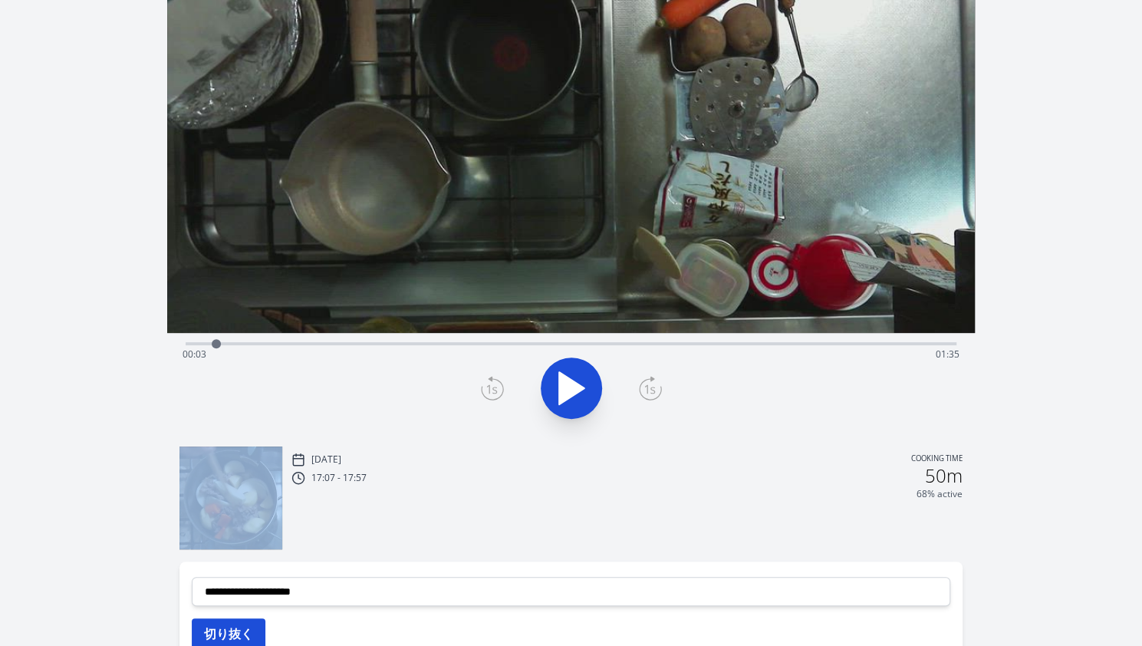
click at [230, 626] on button "切り抜く" at bounding box center [229, 633] width 74 height 31
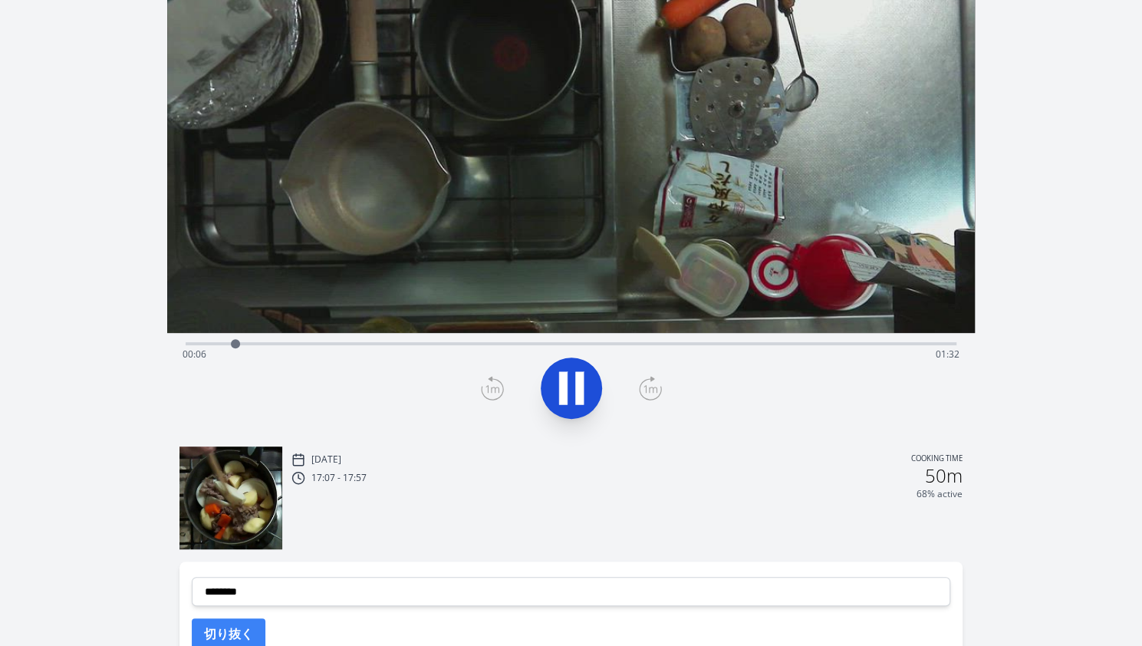
click at [453, 343] on div "Time elapsed: 00:06 Time remaining: 01:32" at bounding box center [571, 354] width 777 height 25
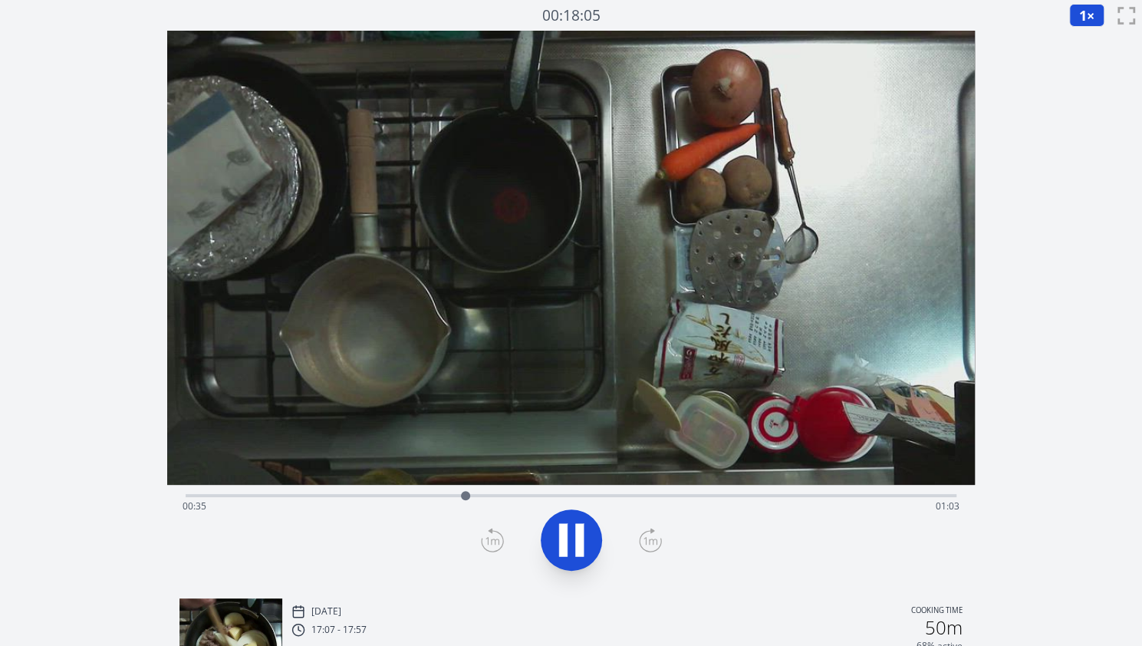
click at [581, 492] on div "Time elapsed: 00:35 Time remaining: 01:03" at bounding box center [571, 494] width 771 height 18
click at [646, 502] on div "Time elapsed: 00:50 Time remaining: 00:48" at bounding box center [571, 506] width 777 height 25
click at [685, 492] on div "Time elapsed: 00:59 Time remaining: 00:39" at bounding box center [571, 494] width 771 height 18
click at [564, 532] on icon at bounding box center [563, 540] width 8 height 33
click at [581, 536] on icon at bounding box center [571, 540] width 43 height 43
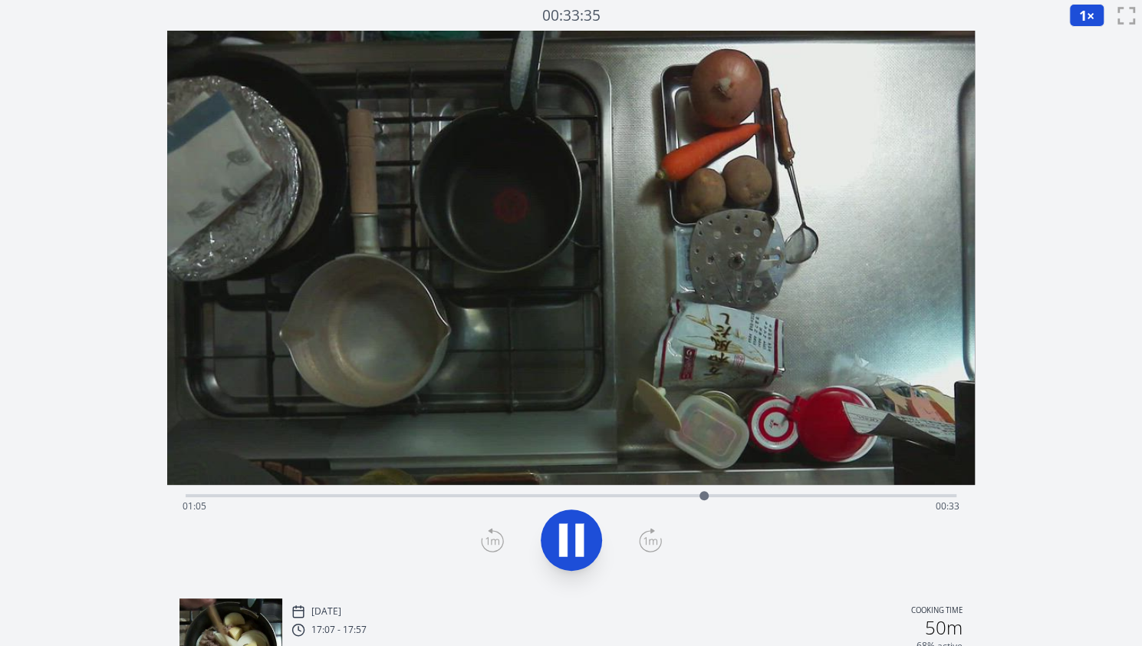
click at [581, 536] on icon at bounding box center [579, 540] width 8 height 33
click at [700, 493] on div at bounding box center [704, 495] width 9 height 9
click at [479, 542] on div at bounding box center [570, 540] width 789 height 74
click at [488, 542] on icon at bounding box center [492, 540] width 23 height 25
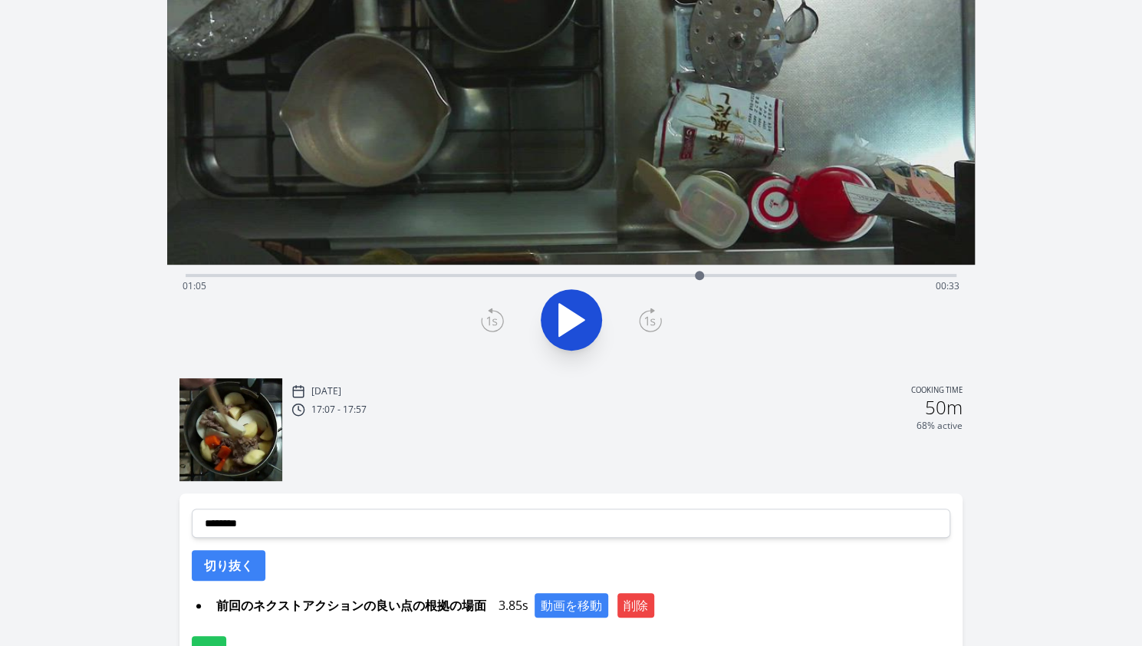
scroll to position [221, 0]
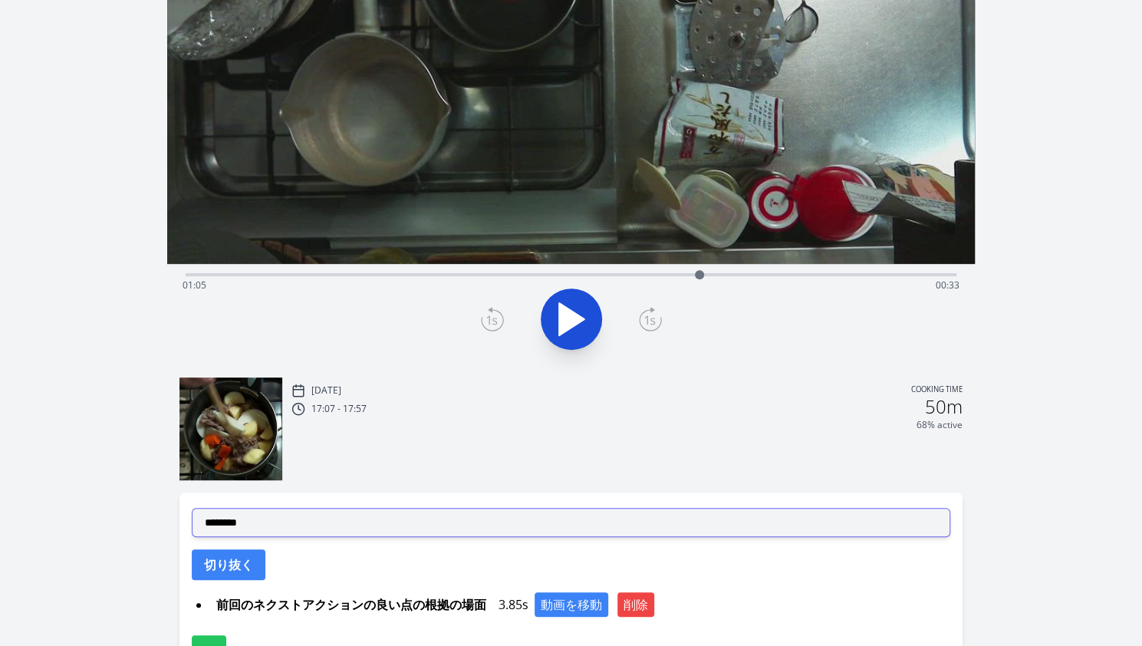
click at [392, 516] on select "**********" at bounding box center [571, 522] width 759 height 29
select select "**********"
click at [192, 508] on select "**********" at bounding box center [571, 522] width 759 height 29
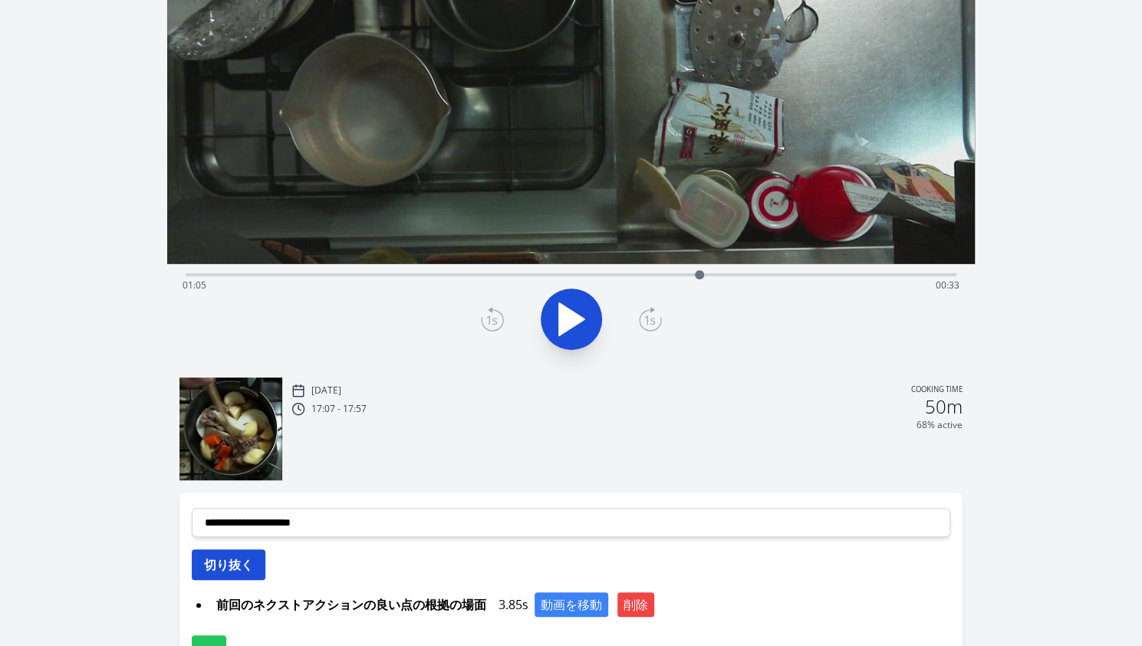
click at [217, 557] on button "切り抜く" at bounding box center [229, 564] width 74 height 31
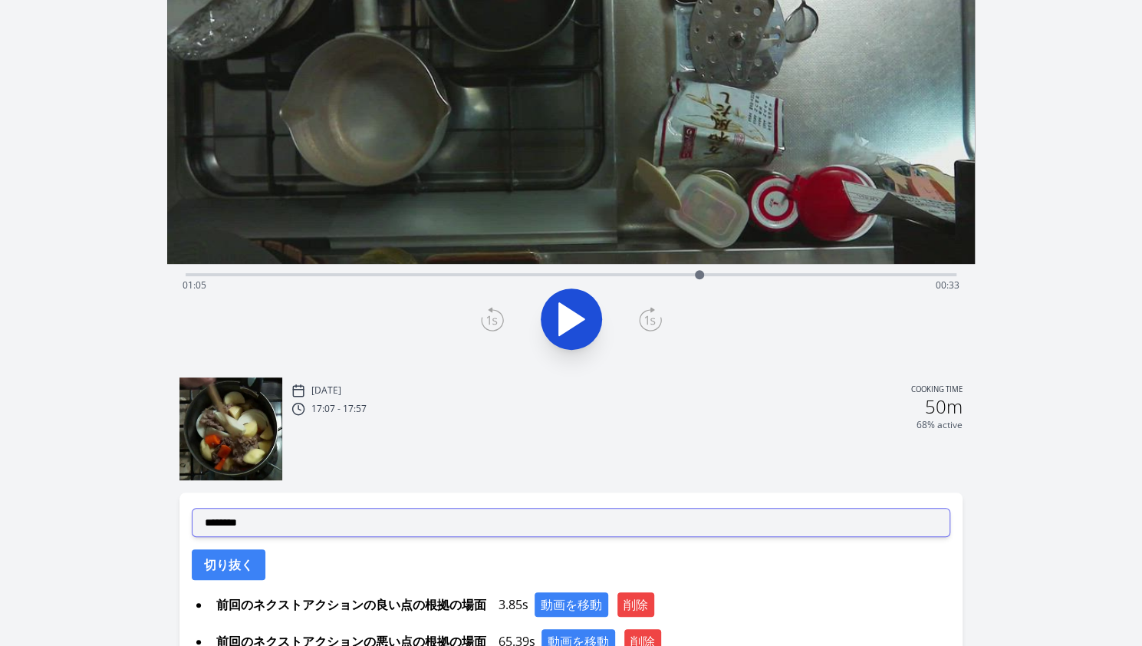
click at [284, 527] on select "**********" at bounding box center [571, 522] width 759 height 29
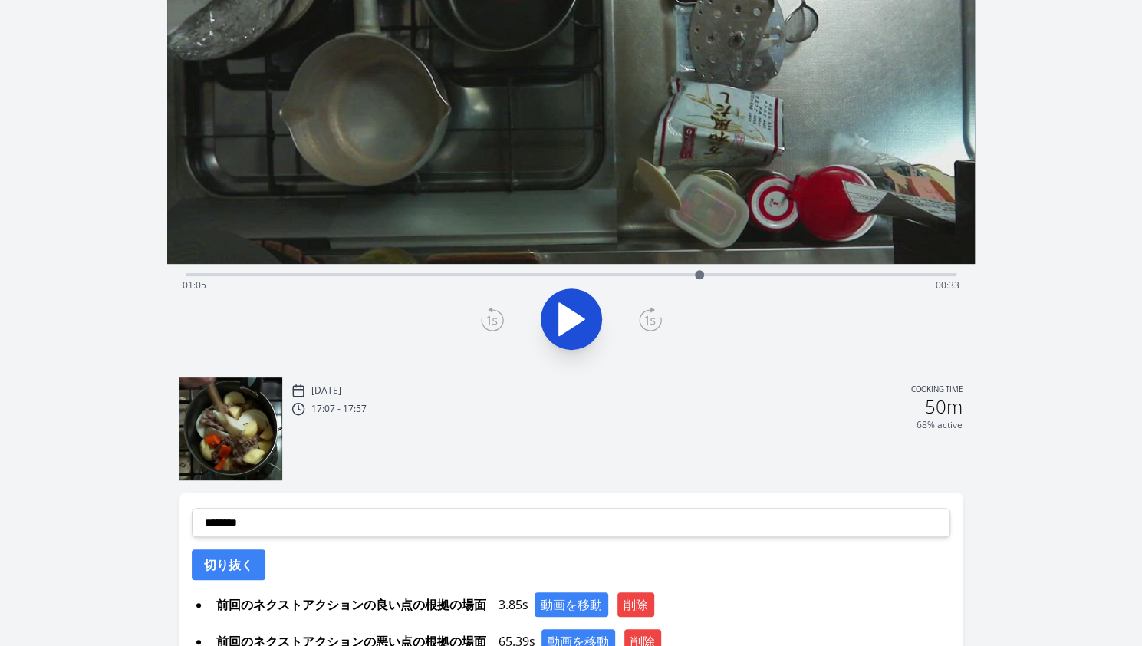
click at [106, 379] on div "Discard Recording? You will not be able to recover this once discarded. Cancel …" at bounding box center [571, 283] width 1142 height 1009
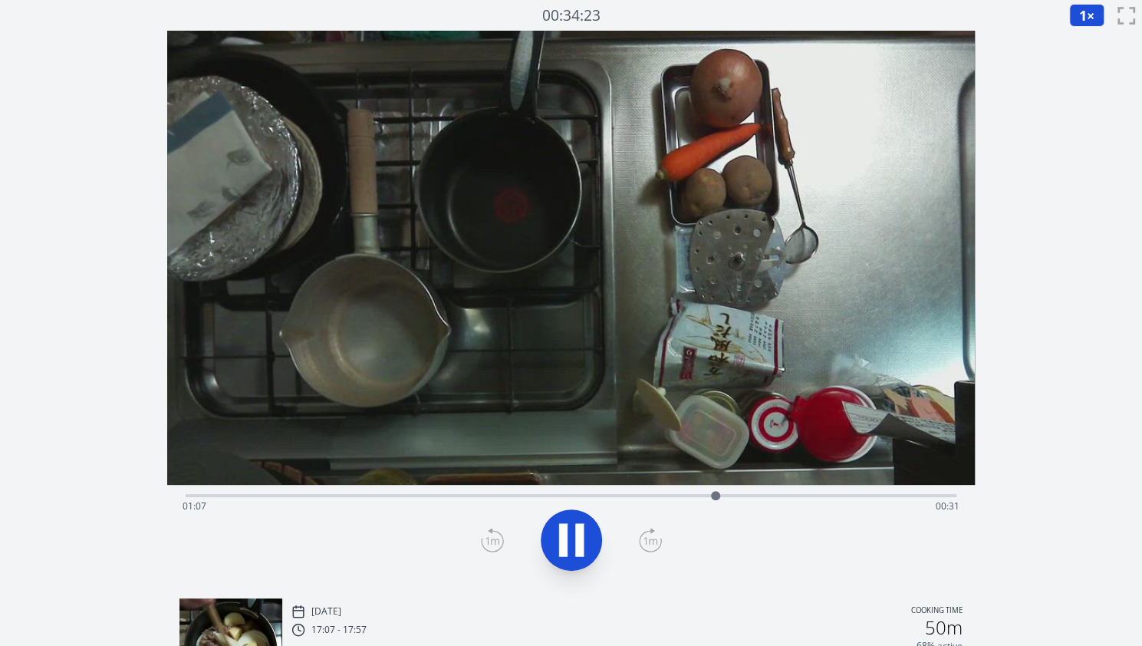
click at [401, 489] on div "Time elapsed: 01:07 Time remaining: 00:31" at bounding box center [571, 494] width 771 height 18
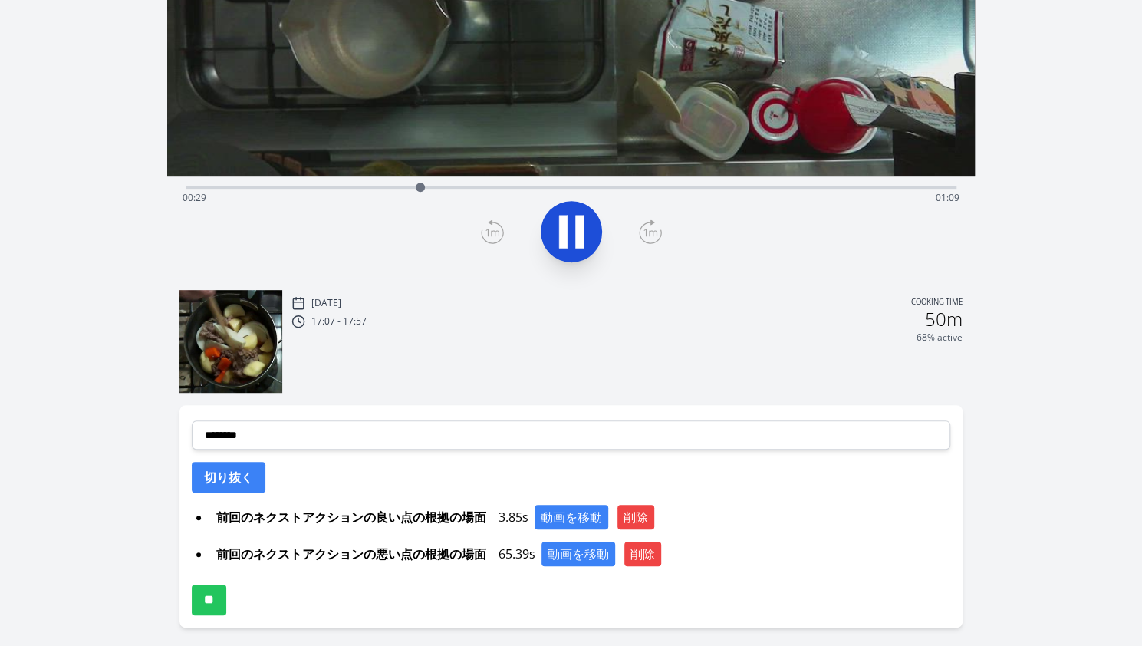
scroll to position [310, 0]
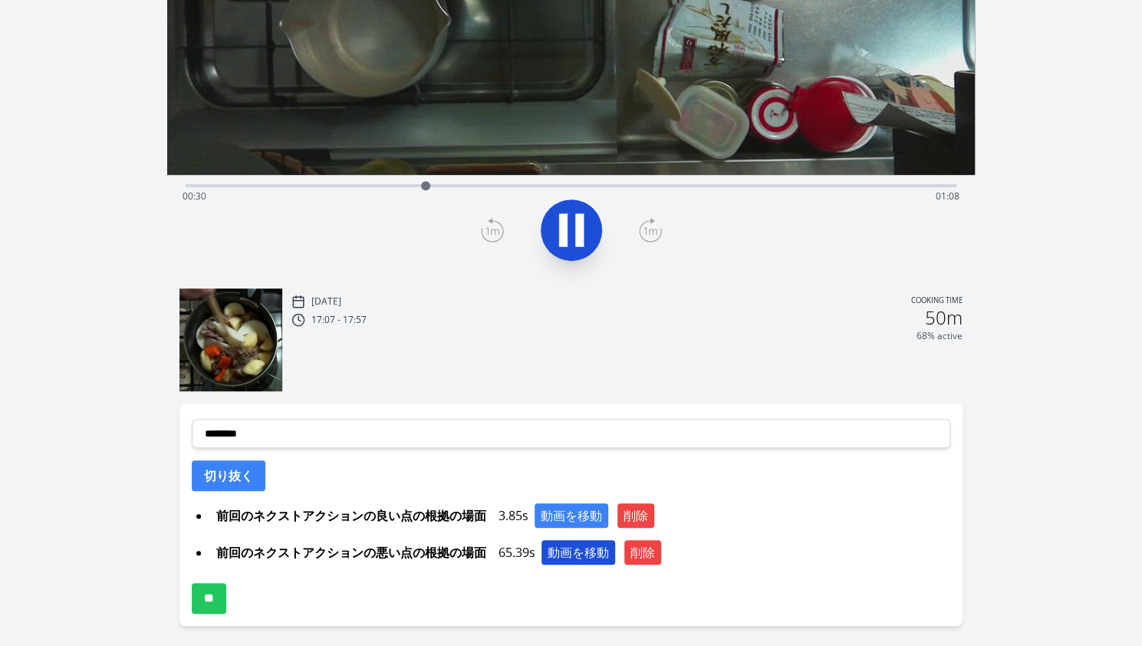
click at [578, 547] on button "動画を移動" at bounding box center [579, 552] width 74 height 25
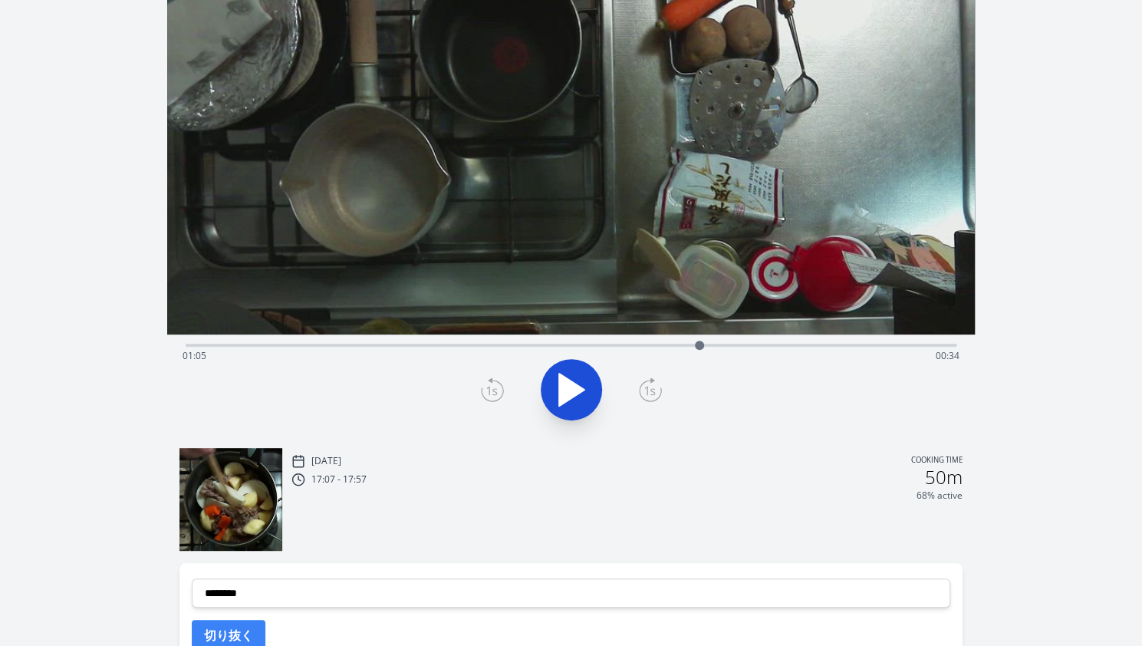
scroll to position [135, 0]
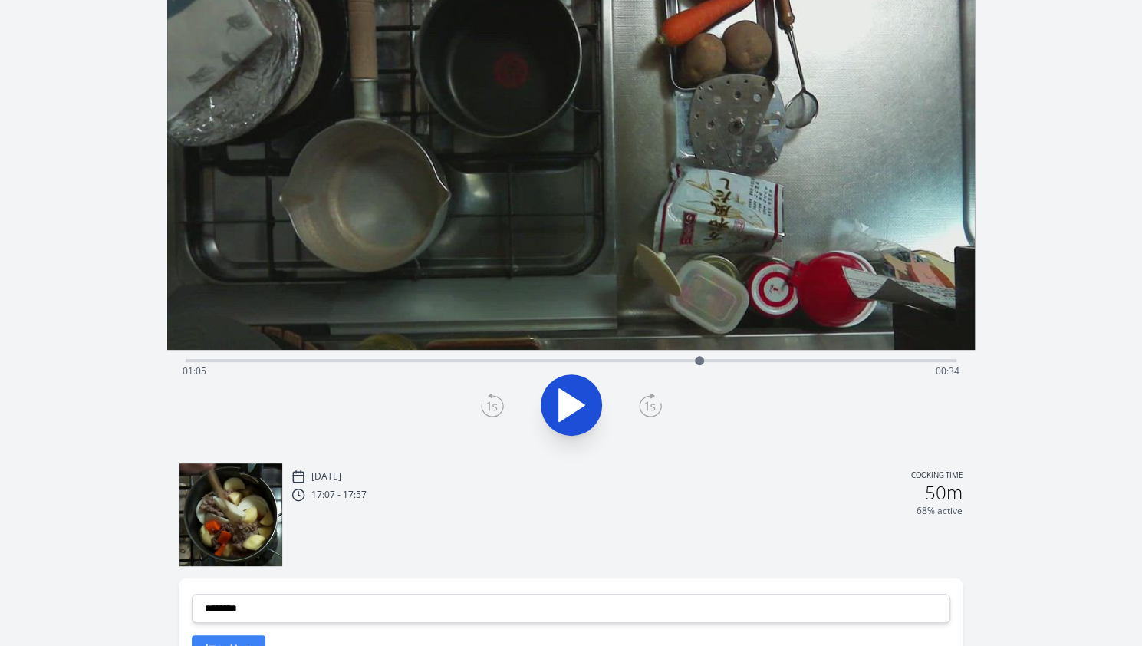
click at [568, 430] on button at bounding box center [571, 404] width 61 height 61
click at [568, 411] on icon at bounding box center [571, 405] width 43 height 43
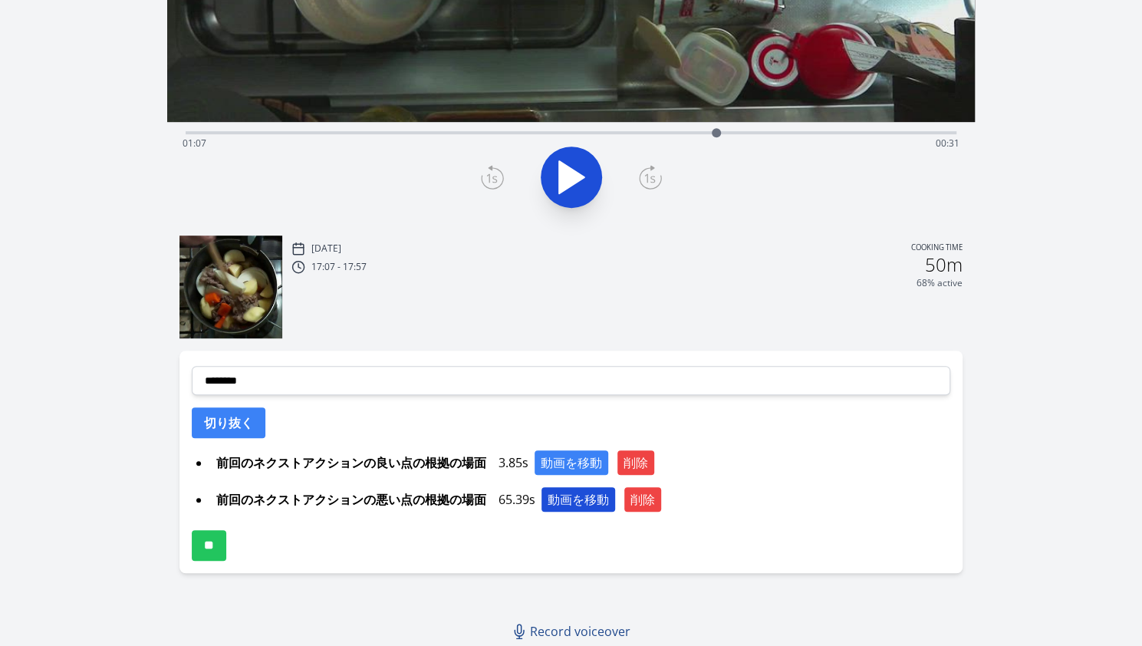
click at [565, 506] on button "動画を移動" at bounding box center [579, 499] width 74 height 25
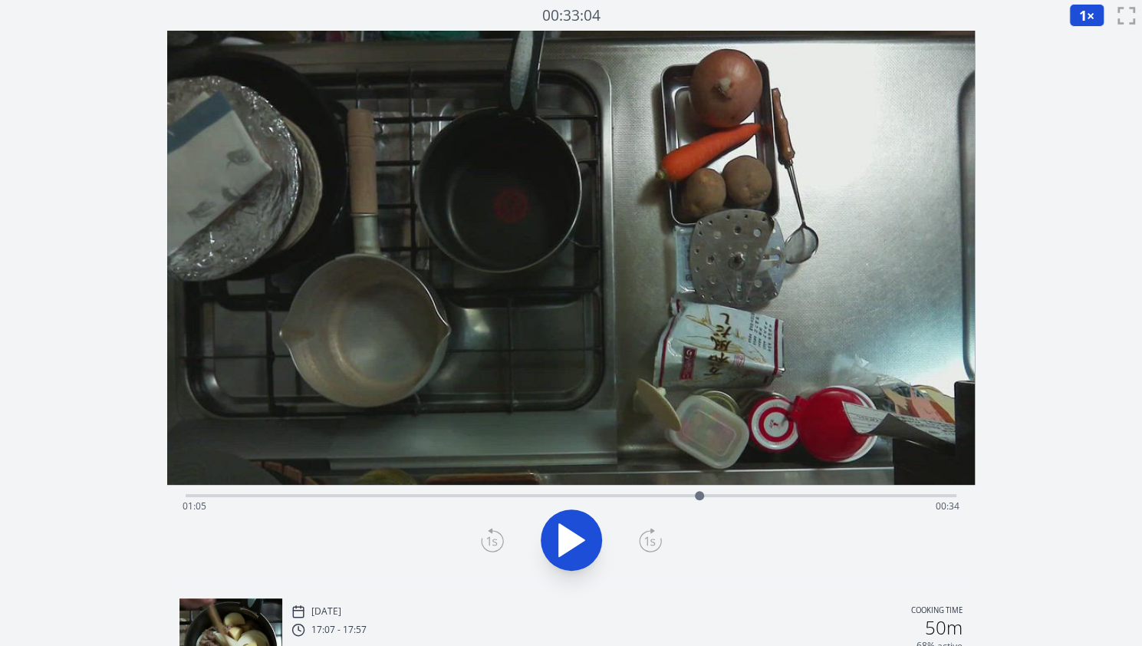
click at [489, 537] on icon at bounding box center [491, 541] width 11 height 9
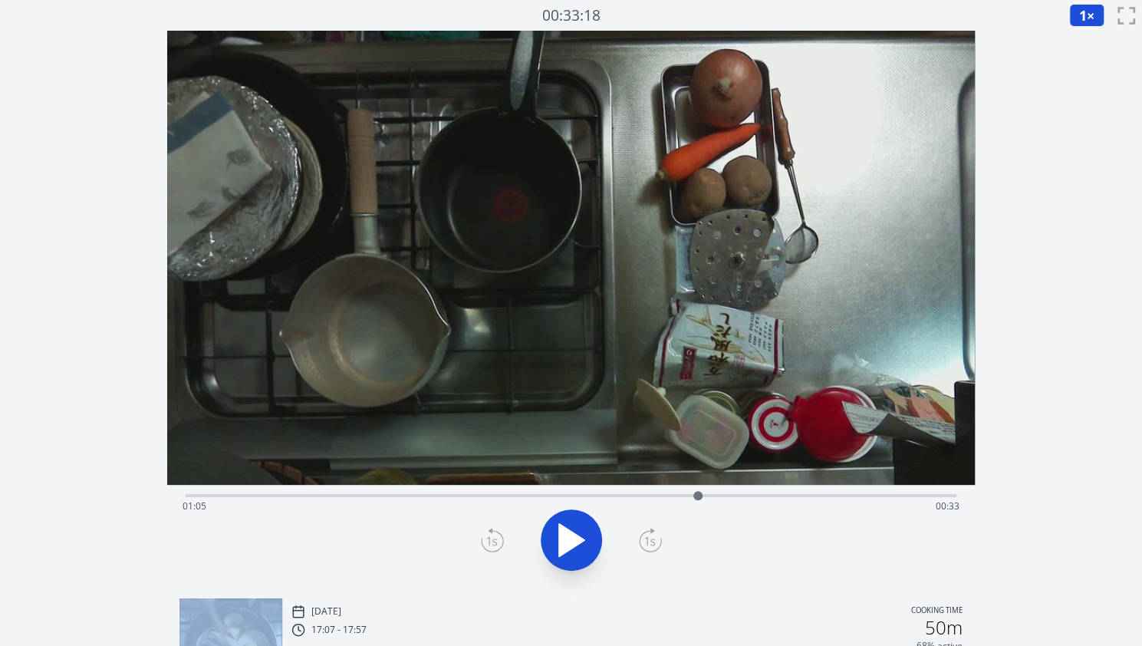
click at [489, 537] on icon at bounding box center [491, 541] width 11 height 9
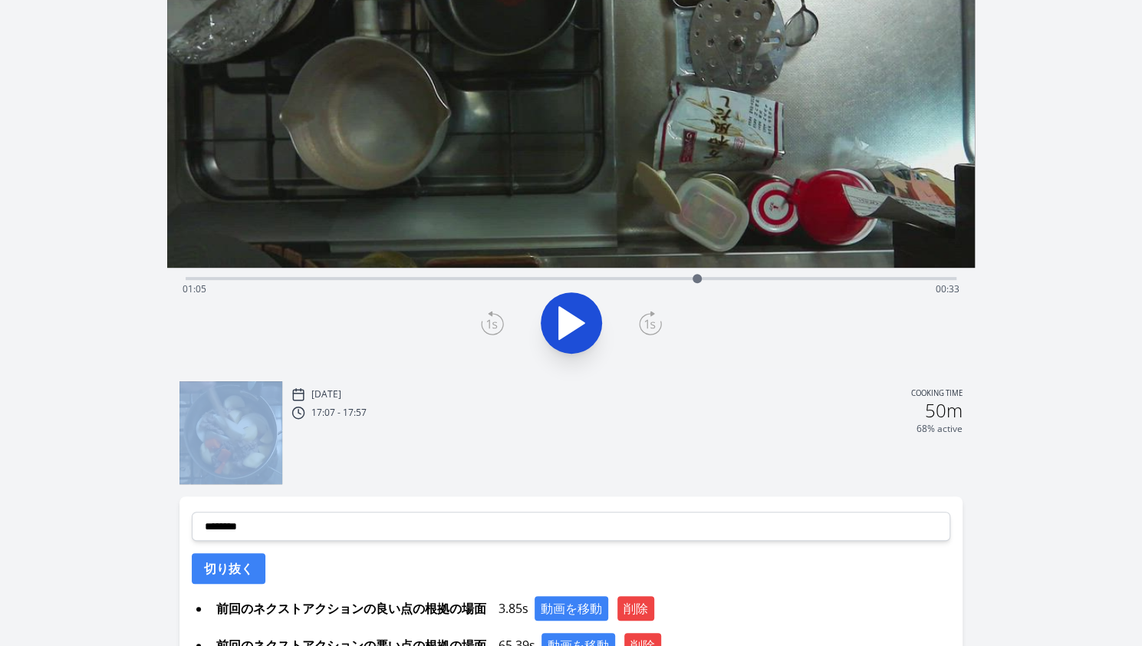
scroll to position [290, 0]
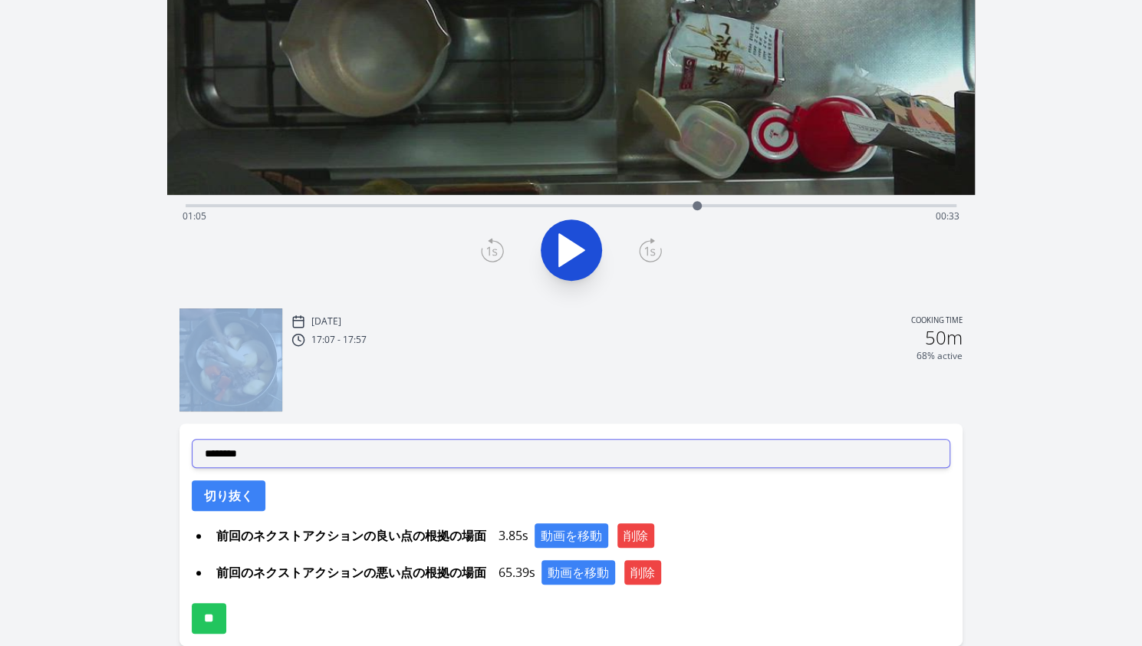
click at [382, 441] on select "**********" at bounding box center [571, 453] width 759 height 29
select select "**********"
click at [192, 439] on select "**********" at bounding box center [571, 453] width 759 height 29
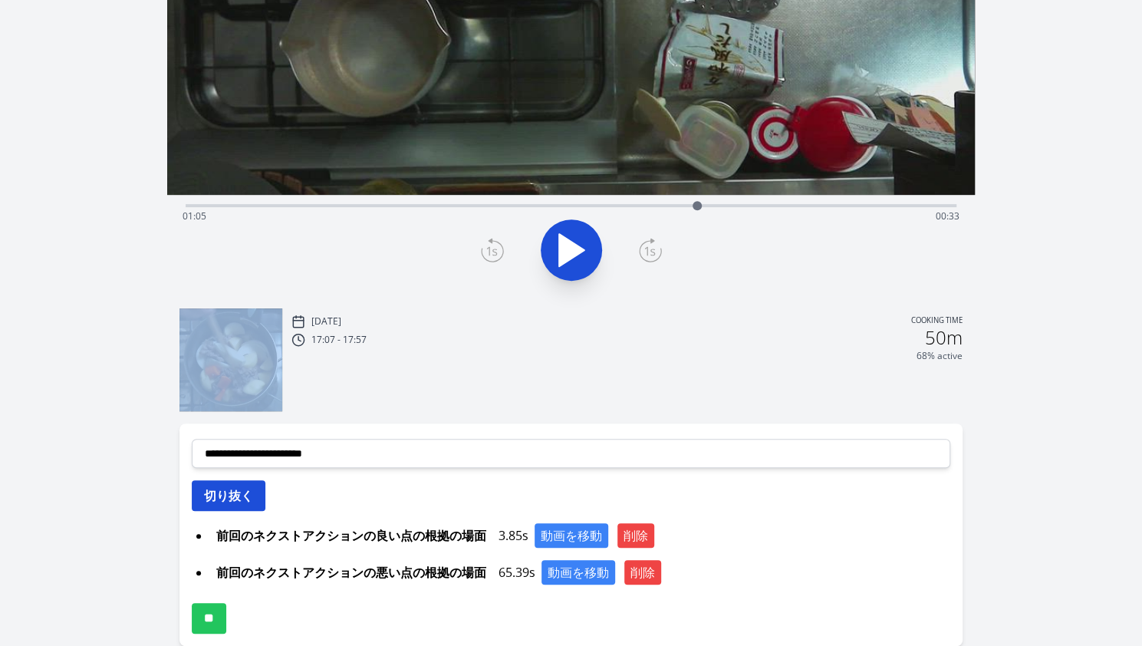
click at [248, 489] on button "切り抜く" at bounding box center [229, 495] width 74 height 31
select select
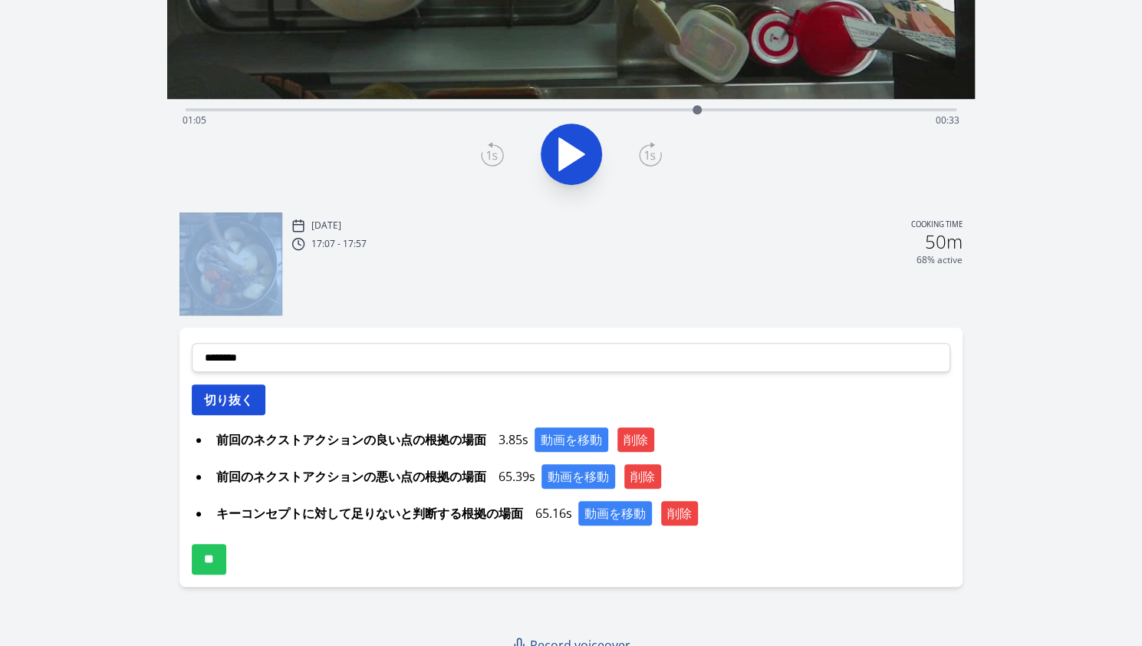
scroll to position [400, 0]
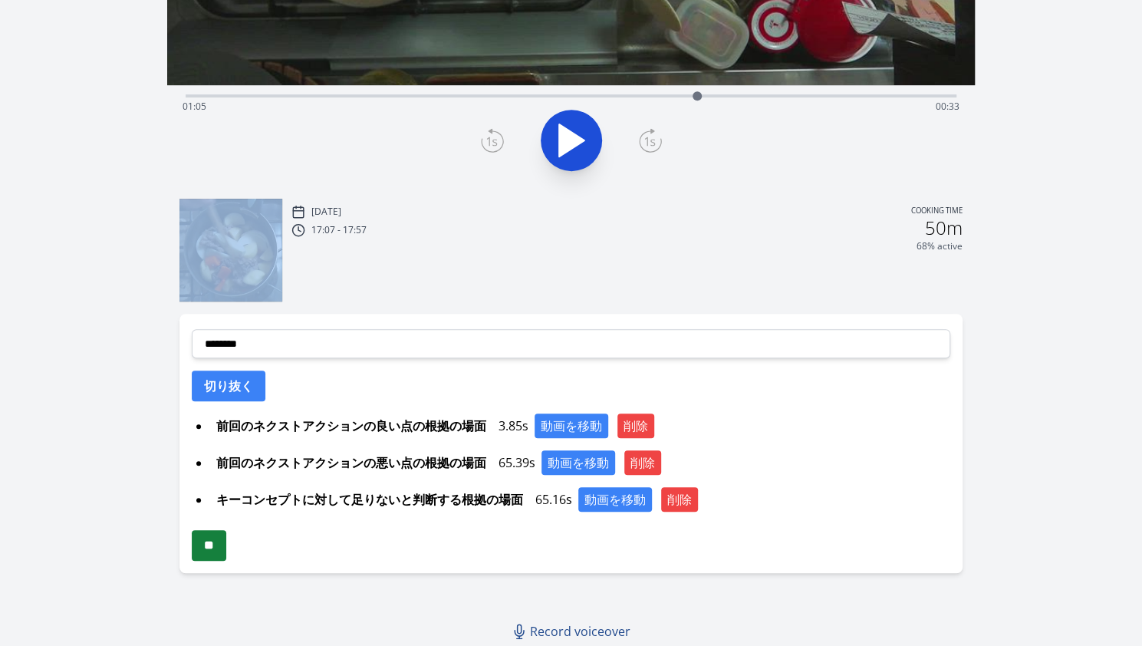
click at [216, 542] on input "**" at bounding box center [209, 545] width 35 height 31
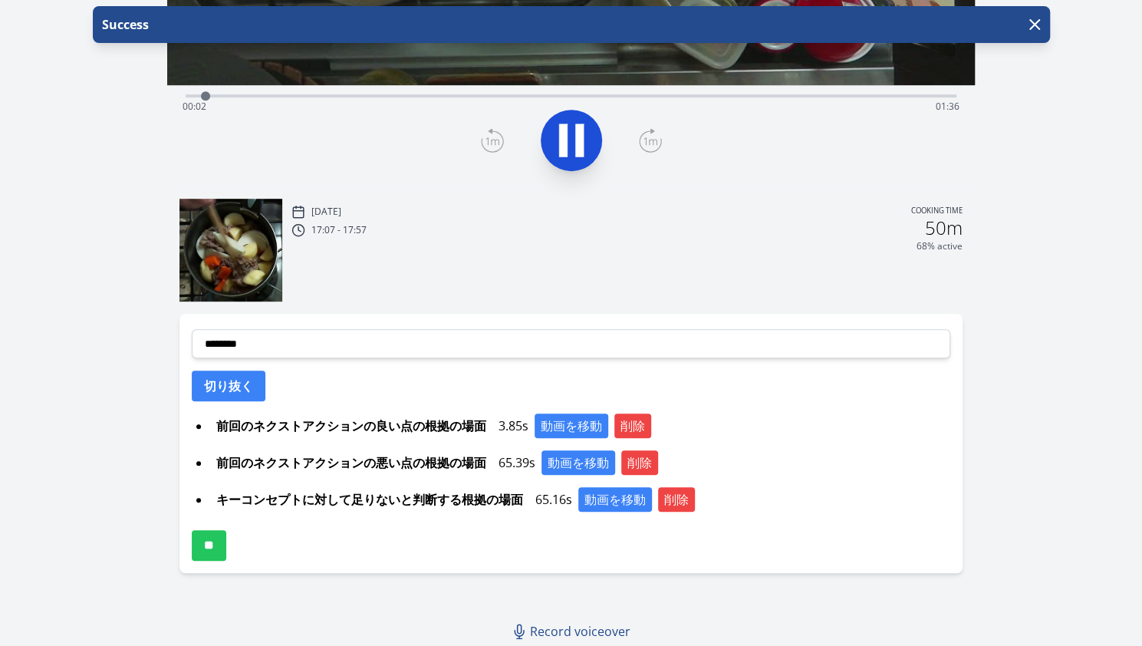
scroll to position [82, 0]
